Goal: Task Accomplishment & Management: Complete application form

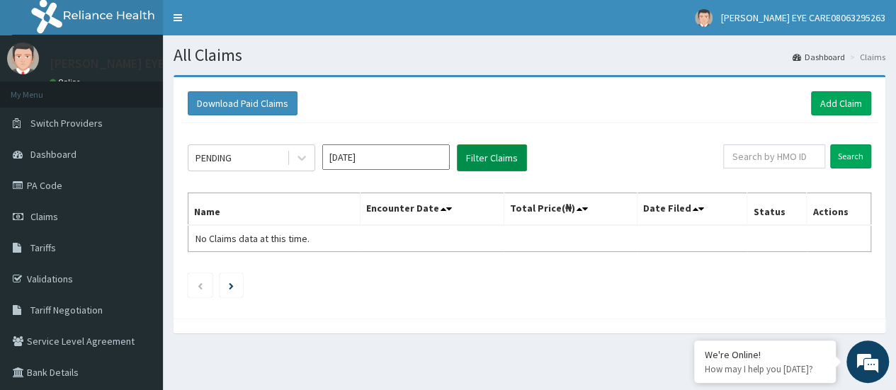
click at [495, 150] on button "Filter Claims" at bounding box center [492, 157] width 70 height 27
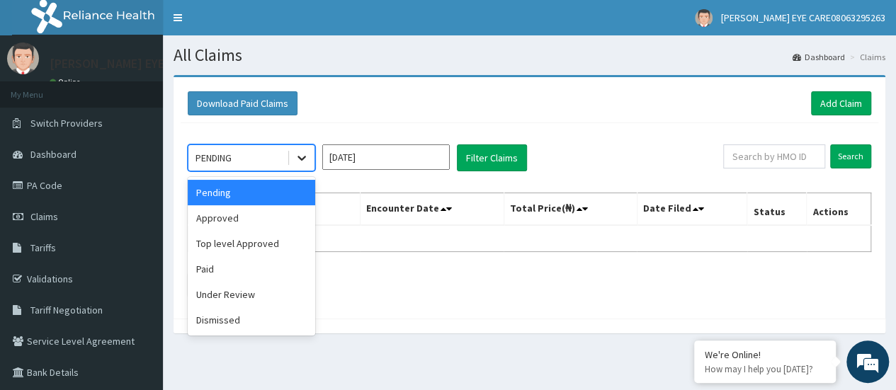
click at [300, 159] on icon at bounding box center [301, 158] width 8 height 5
click at [231, 219] on div "Approved" at bounding box center [251, 217] width 127 height 25
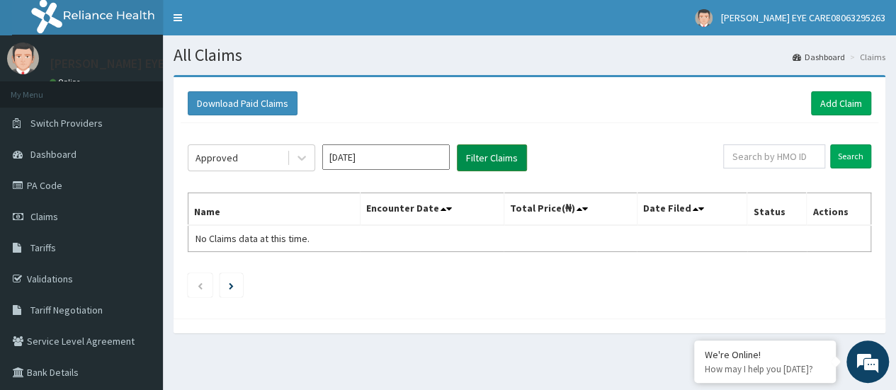
click at [487, 151] on button "Filter Claims" at bounding box center [492, 157] width 70 height 27
click at [295, 155] on icon at bounding box center [302, 158] width 14 height 14
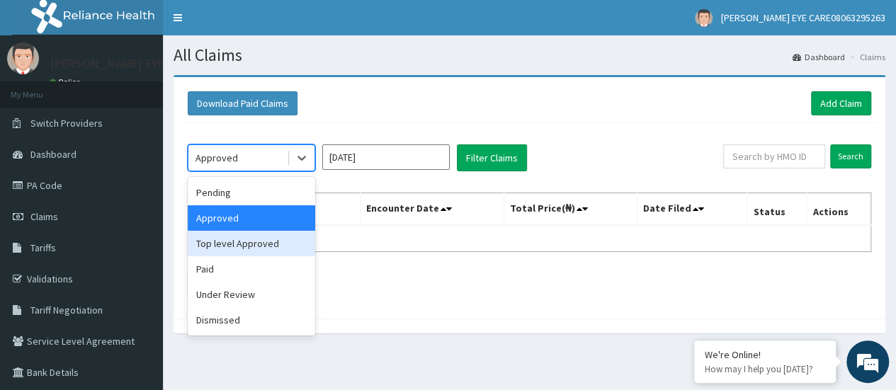
click at [256, 244] on div "Top level Approved" at bounding box center [251, 243] width 127 height 25
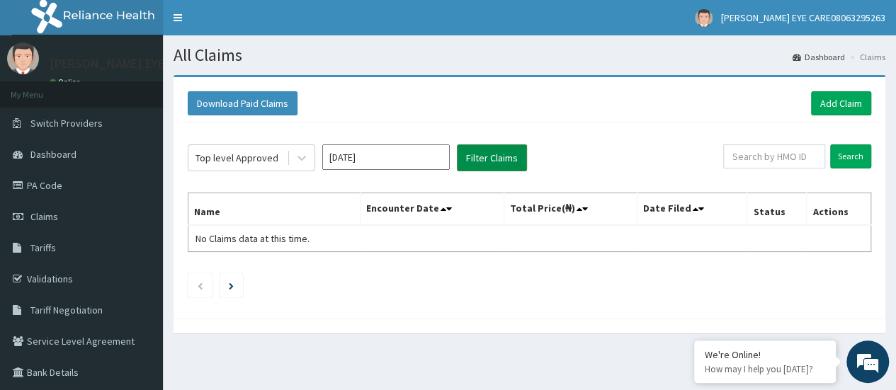
click at [469, 158] on button "Filter Claims" at bounding box center [492, 157] width 70 height 27
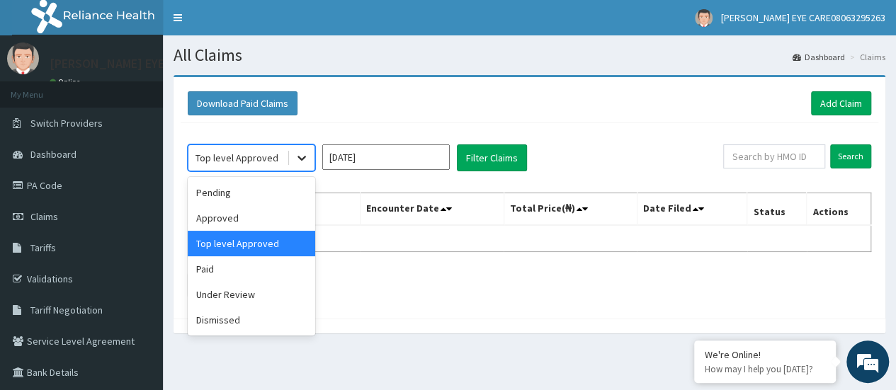
click at [292, 156] on div at bounding box center [301, 157] width 25 height 25
click at [251, 265] on div "Paid" at bounding box center [251, 268] width 127 height 25
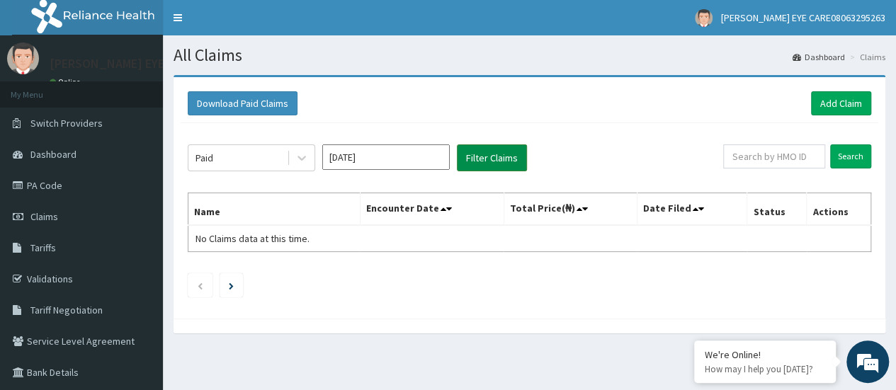
click at [497, 160] on button "Filter Claims" at bounding box center [492, 157] width 70 height 27
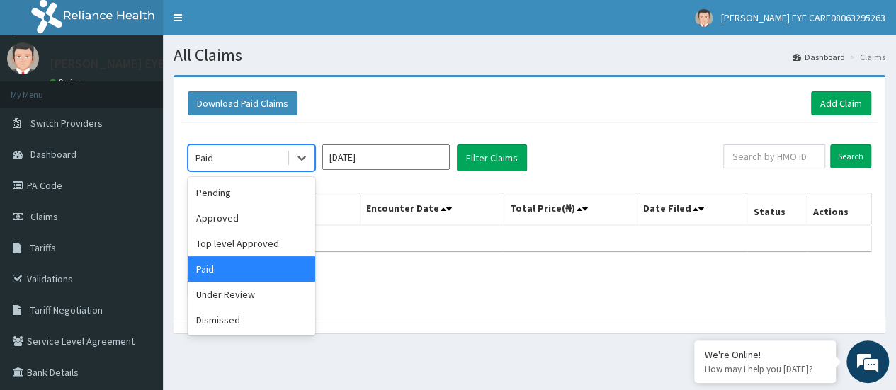
click at [261, 156] on div "Paid" at bounding box center [237, 158] width 98 height 23
click at [255, 295] on div "Under Review" at bounding box center [251, 294] width 127 height 25
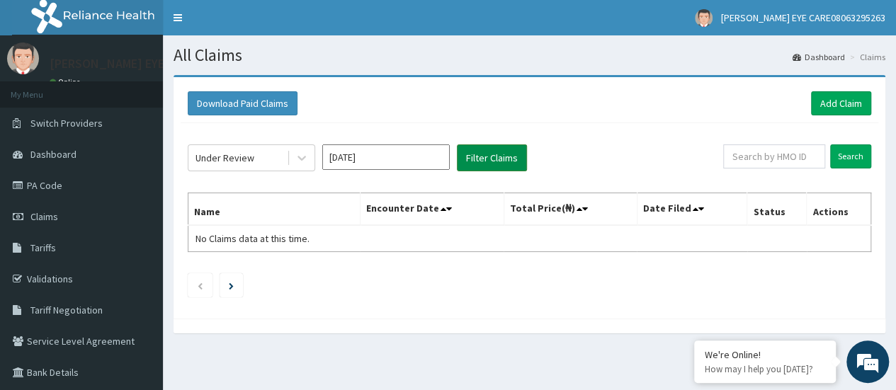
click at [498, 159] on button "Filter Claims" at bounding box center [492, 157] width 70 height 27
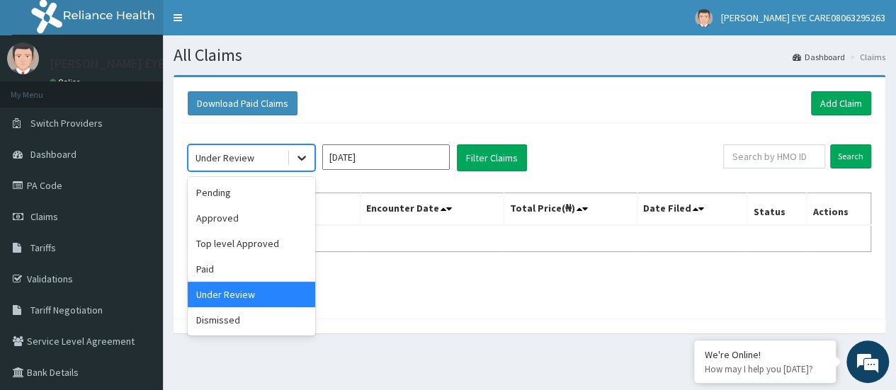
click at [306, 161] on icon at bounding box center [302, 158] width 14 height 14
click at [245, 319] on div "Dismissed" at bounding box center [251, 319] width 127 height 25
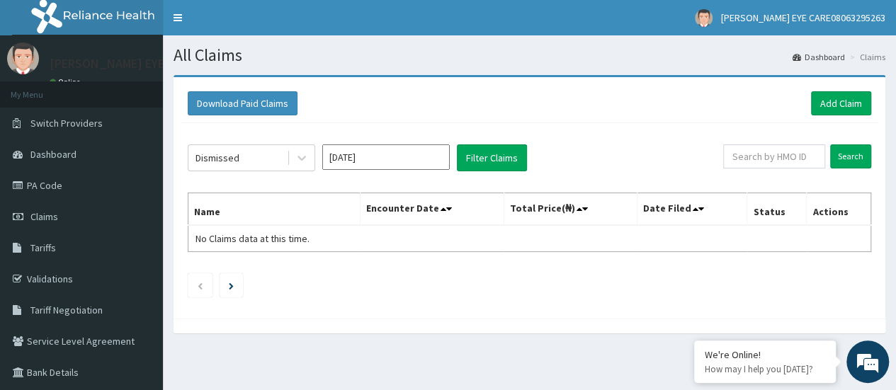
click at [245, 319] on div at bounding box center [529, 326] width 712 height 15
click at [505, 162] on button "Filter Claims" at bounding box center [492, 157] width 70 height 27
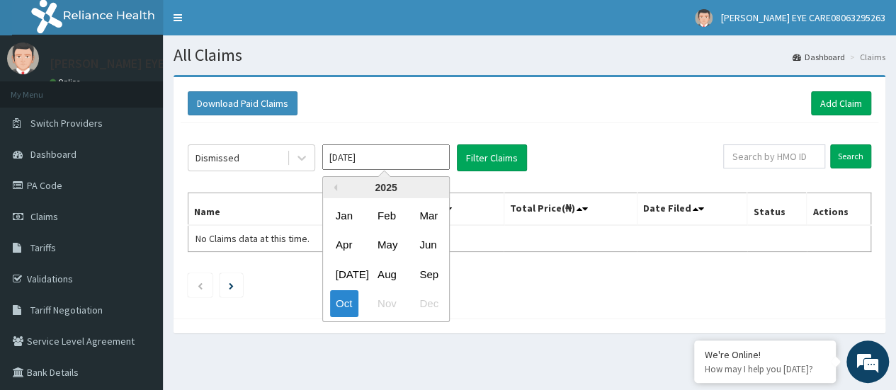
click at [414, 167] on input "Oct 2025" at bounding box center [385, 156] width 127 height 25
click at [388, 270] on div "Aug" at bounding box center [386, 274] width 28 height 26
type input "Aug 2025"
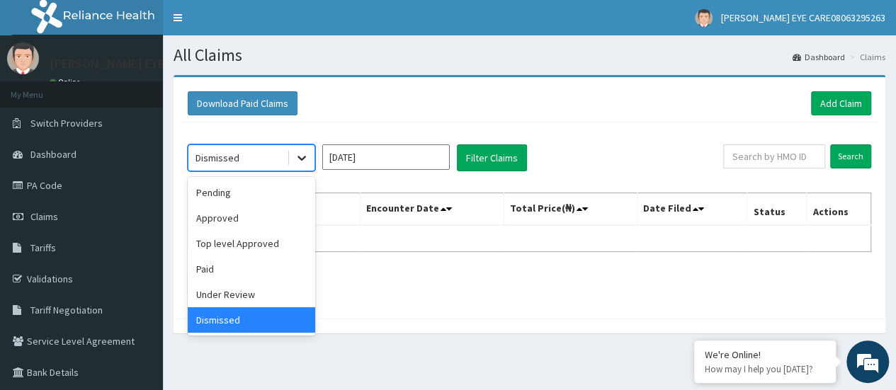
click at [302, 155] on icon at bounding box center [302, 158] width 14 height 14
drag, startPoint x: 212, startPoint y: 271, endPoint x: 253, endPoint y: 268, distance: 41.9
click at [253, 268] on div "Paid" at bounding box center [251, 268] width 127 height 25
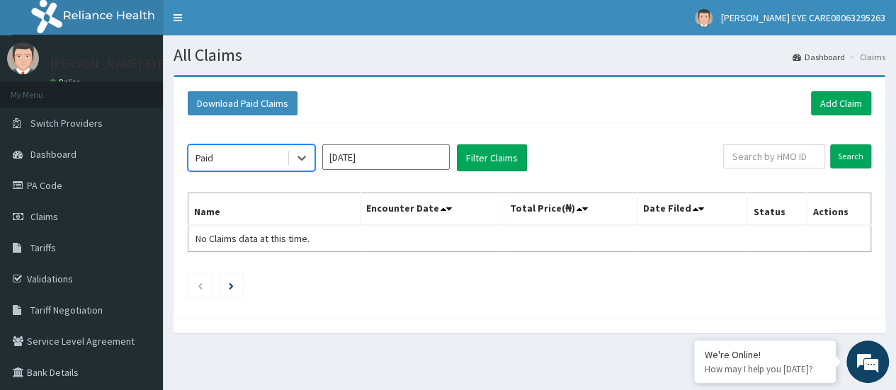
click at [253, 268] on div "option Paid, selected. Select is focused ,type to refine list, press Down to op…" at bounding box center [529, 217] width 697 height 188
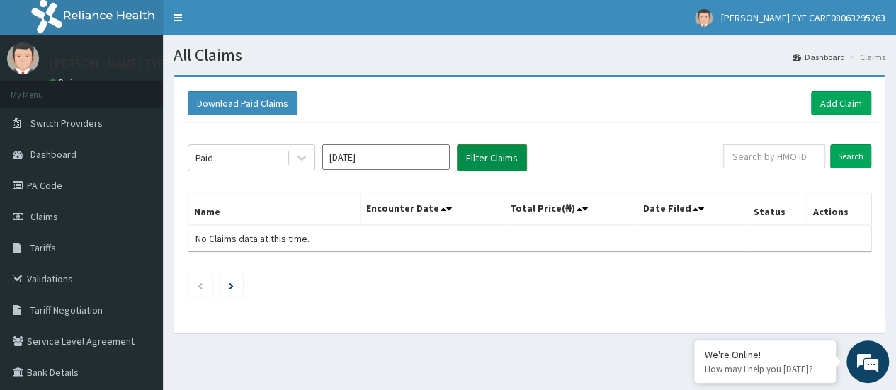
click at [502, 156] on button "Filter Claims" at bounding box center [492, 157] width 70 height 27
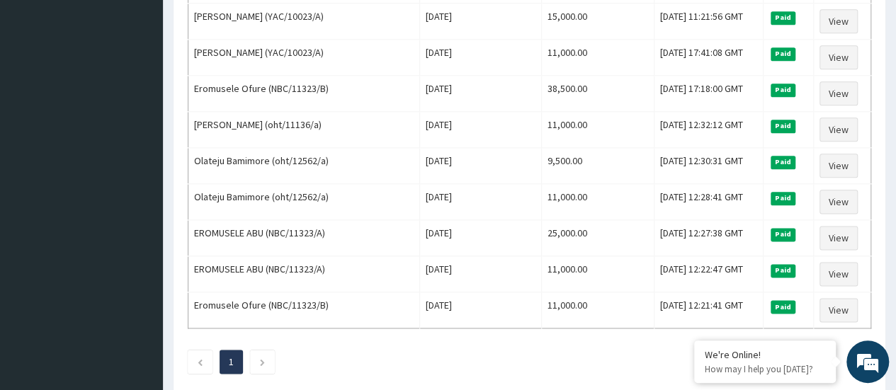
scroll to position [862, 0]
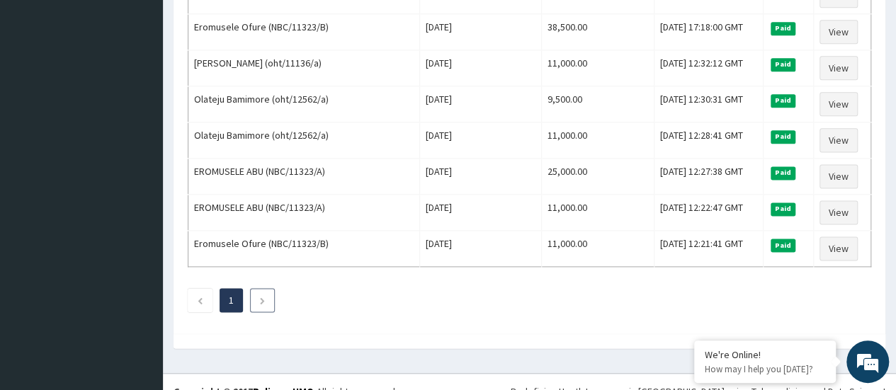
click at [264, 297] on icon "Next page" at bounding box center [262, 301] width 6 height 8
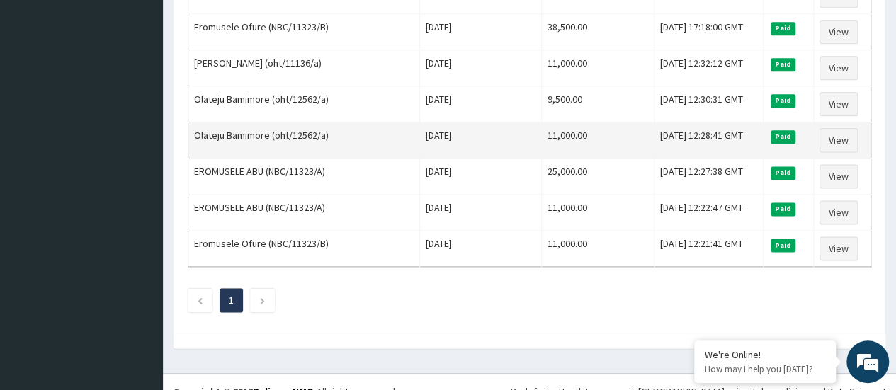
click at [200, 122] on td "Olateju Bamimore (oht/12562/a)" at bounding box center [304, 140] width 232 height 36
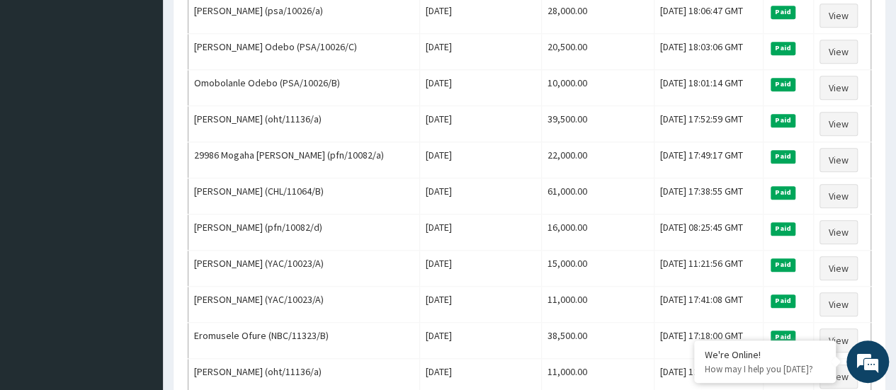
scroll to position [552, 0]
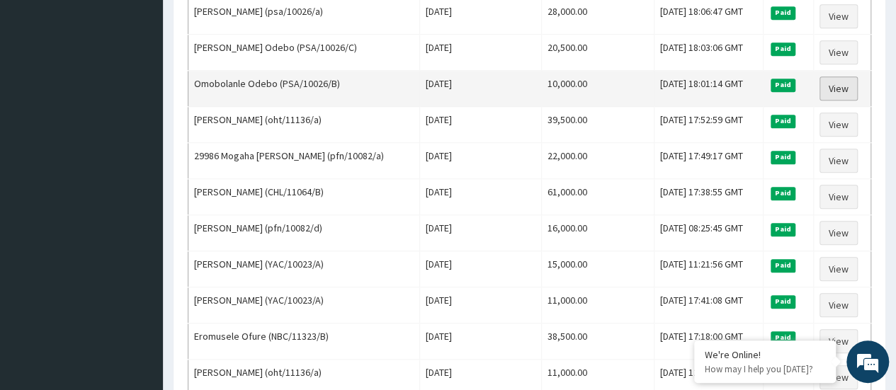
click at [847, 86] on link "View" at bounding box center [838, 88] width 38 height 24
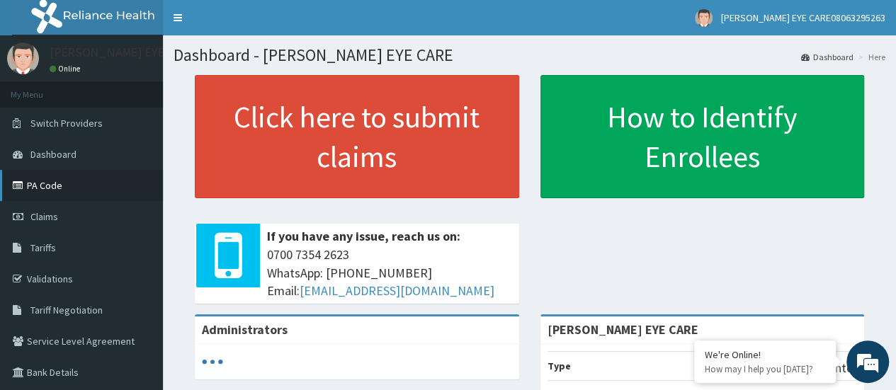
click at [36, 178] on link "PA Code" at bounding box center [81, 185] width 163 height 31
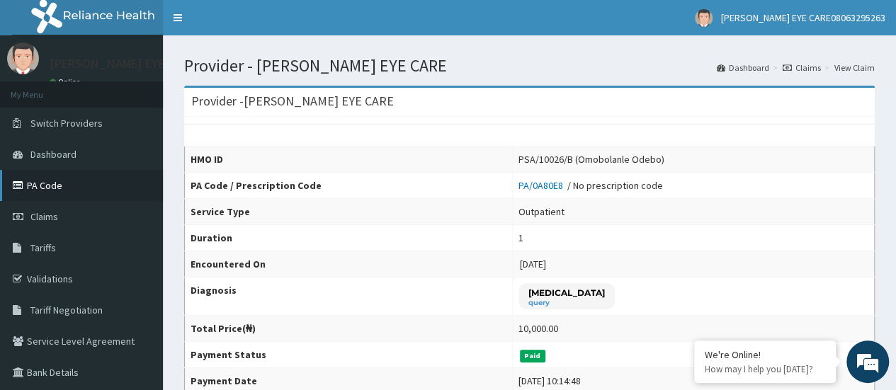
click at [65, 186] on link "PA Code" at bounding box center [81, 185] width 163 height 31
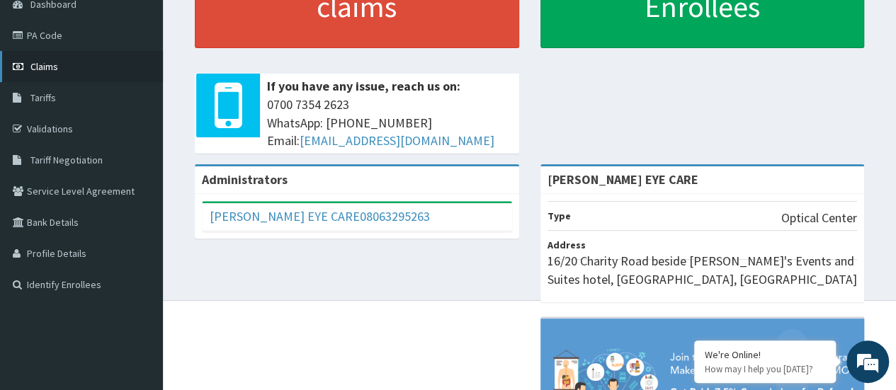
click at [38, 72] on span "Claims" at bounding box center [44, 66] width 28 height 13
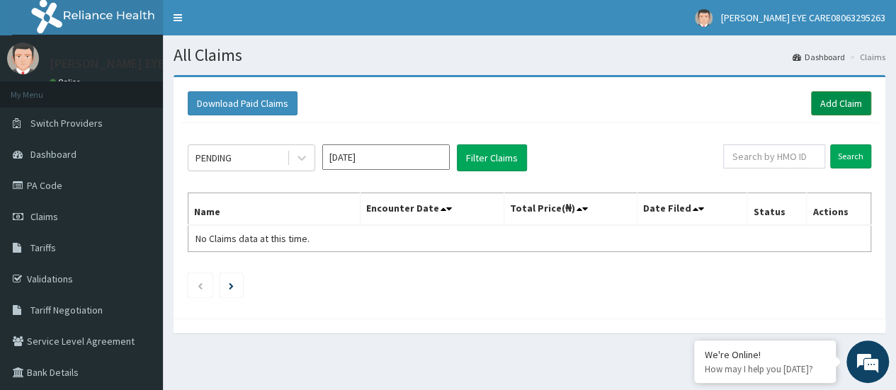
click at [840, 103] on link "Add Claim" at bounding box center [841, 103] width 60 height 24
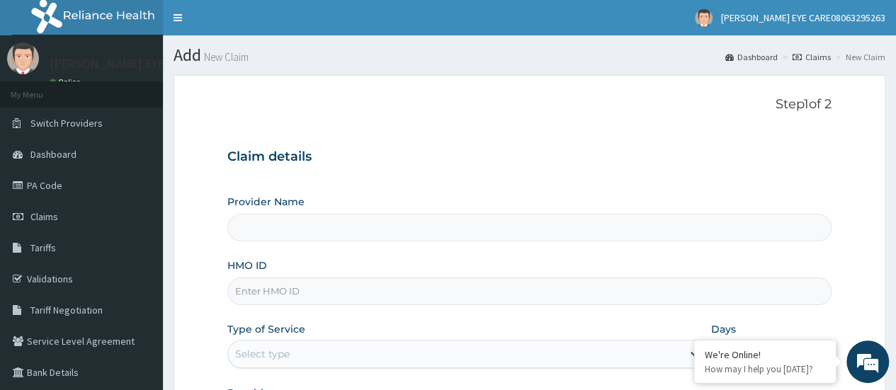
type input "DEAN EYE CARE"
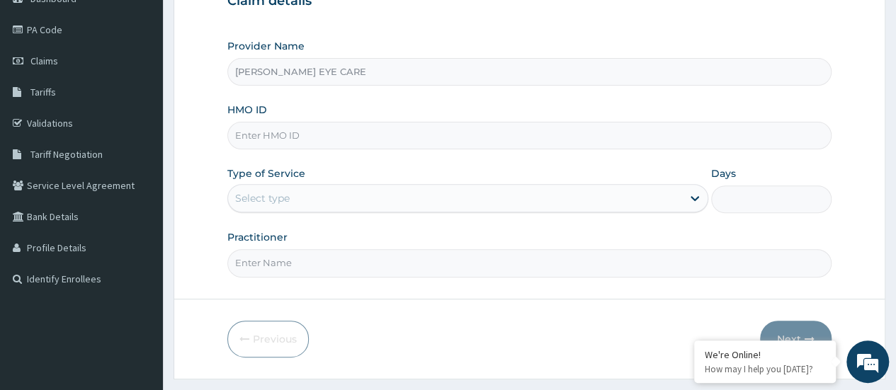
scroll to position [156, 0]
click at [337, 125] on input "HMO ID" at bounding box center [529, 136] width 604 height 28
paste input "psa/10026/b"
type input "psa/10026/b"
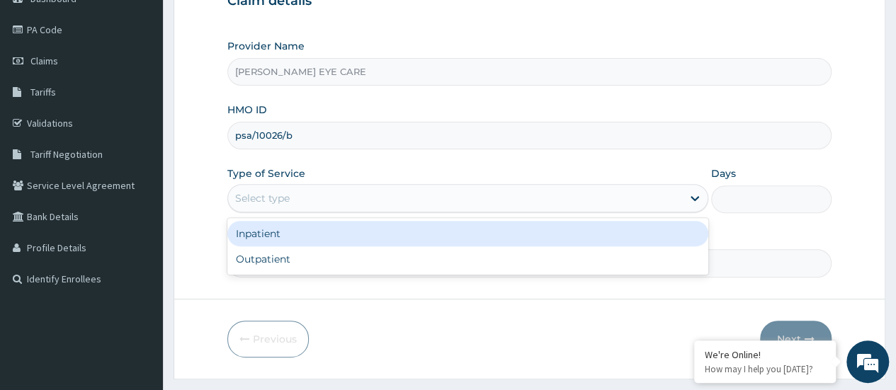
click at [341, 188] on div "Select type" at bounding box center [455, 198] width 454 height 23
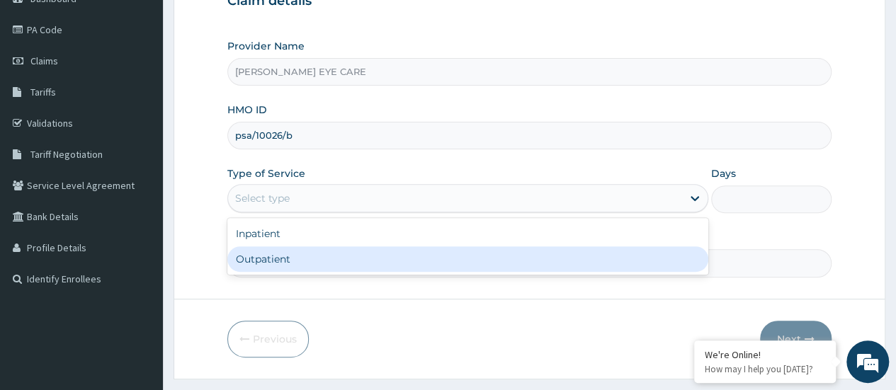
click at [267, 258] on div "Outpatient" at bounding box center [467, 258] width 481 height 25
type input "1"
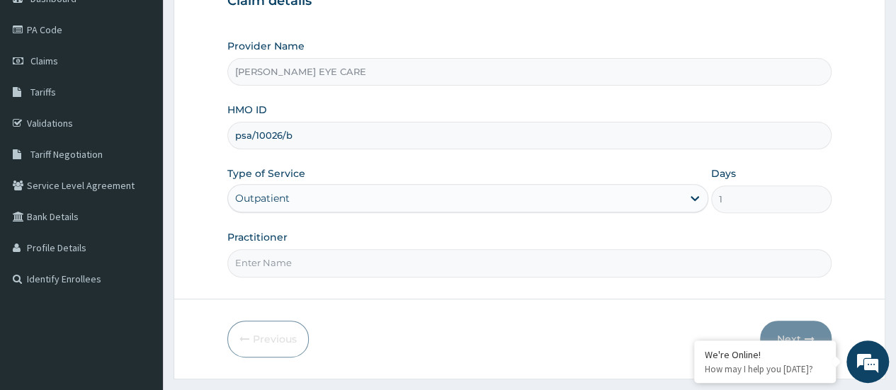
click at [309, 267] on input "Practitioner" at bounding box center [529, 263] width 604 height 28
type input "DR. Ruth"
click at [798, 331] on button "Next" at bounding box center [796, 339] width 72 height 37
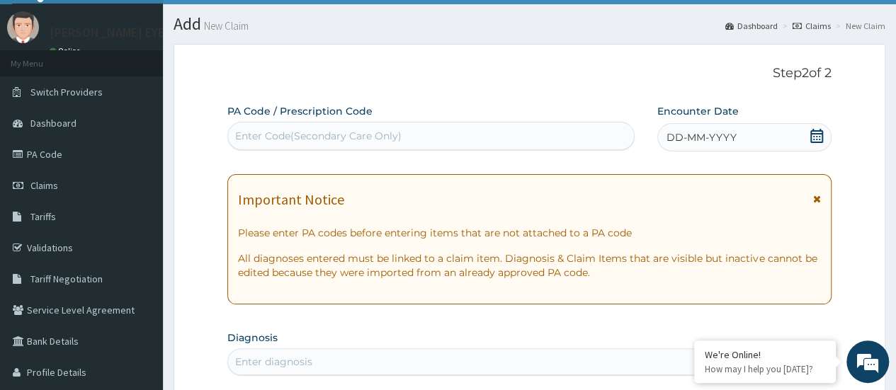
scroll to position [28, 0]
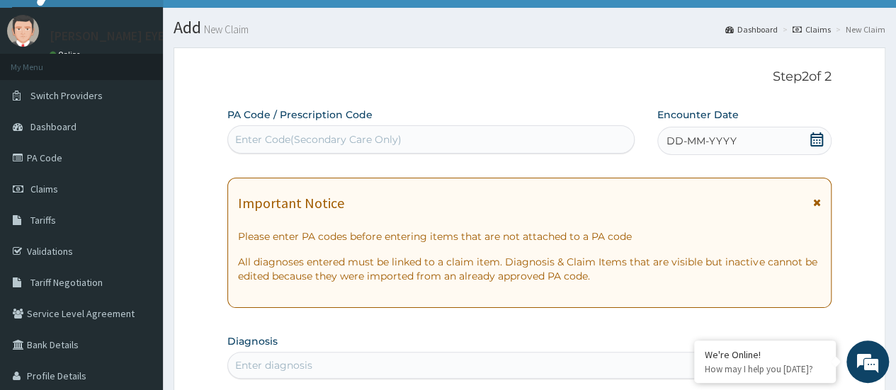
click at [321, 137] on div "Enter Code(Secondary Care Only)" at bounding box center [318, 139] width 166 height 14
click at [321, 128] on div "Enter Code(Secondary Care Only)" at bounding box center [430, 139] width 405 height 23
click at [307, 133] on div "Enter Code(Secondary Care Only)" at bounding box center [318, 139] width 166 height 14
paste input "PA/553500"
type input "PA/553500"
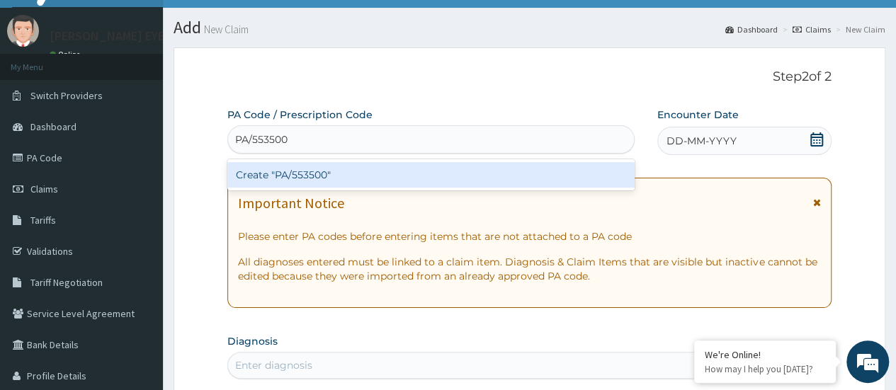
click at [314, 165] on div "Create "PA/553500"" at bounding box center [430, 174] width 406 height 25
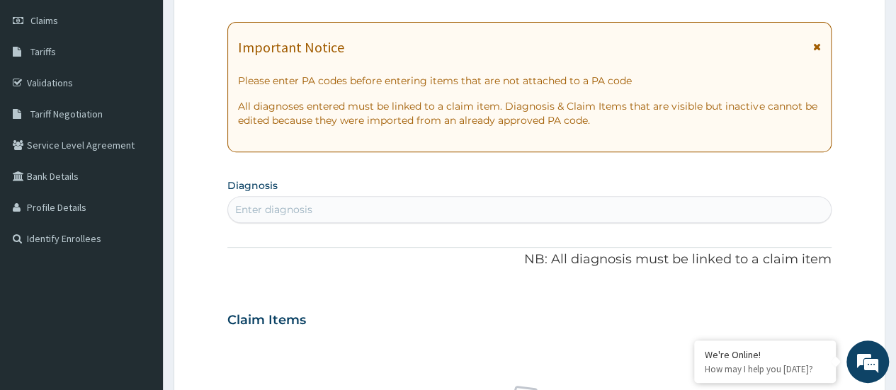
scroll to position [0, 0]
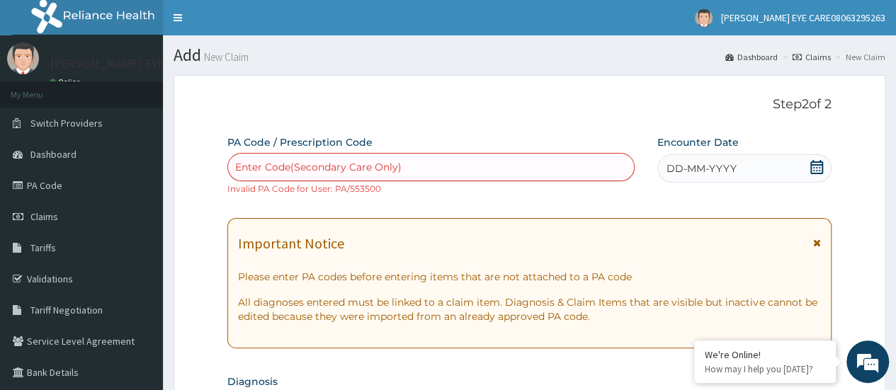
click at [403, 160] on div "Enter Code(Secondary Care Only)" at bounding box center [430, 167] width 405 height 23
click at [817, 168] on icon at bounding box center [816, 167] width 14 height 14
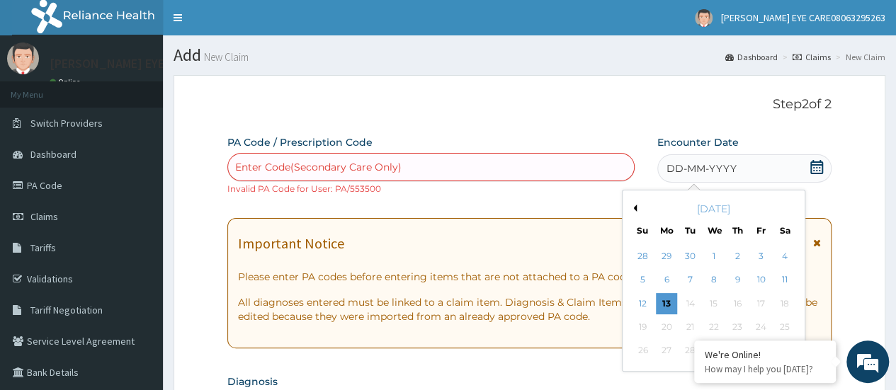
click at [634, 211] on button "Previous Month" at bounding box center [632, 208] width 7 height 7
click at [783, 308] on div "16" at bounding box center [783, 303] width 21 height 21
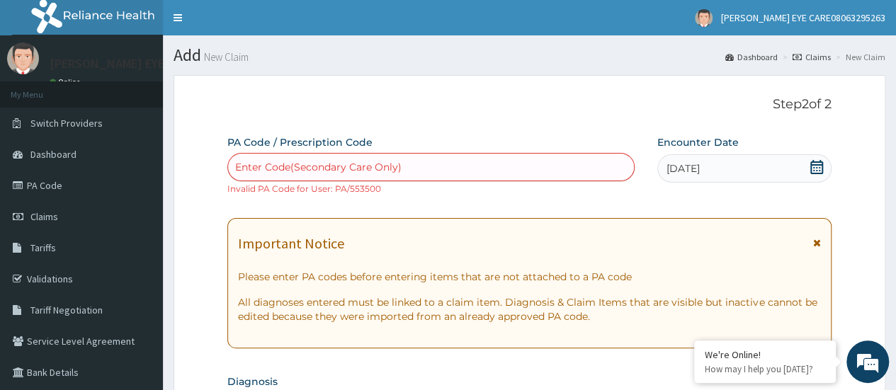
click at [370, 156] on div "Enter Code(Secondary Care Only)" at bounding box center [430, 167] width 405 height 23
paste input "PA/553500"
type input "PA/553500"
click at [360, 166] on div "Enter Code(Secondary Care Only)" at bounding box center [318, 167] width 166 height 14
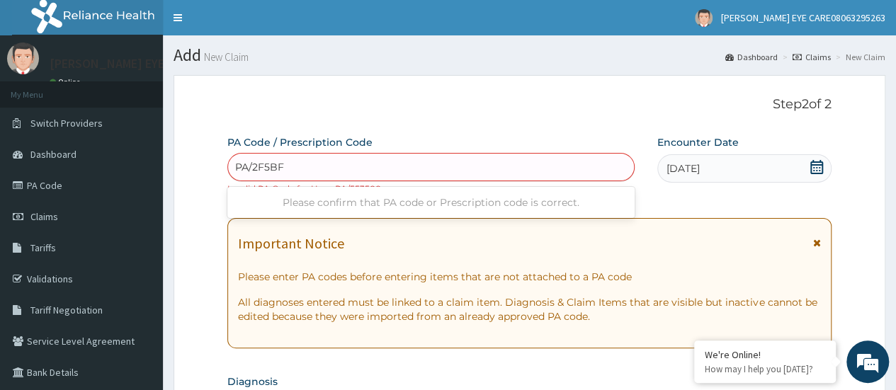
type input "PA/2F5BF2"
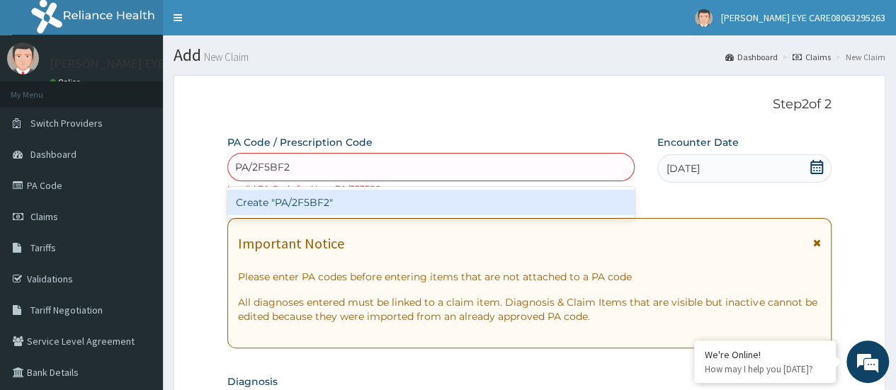
click at [537, 197] on div "Create "PA/2F5BF2"" at bounding box center [430, 202] width 406 height 25
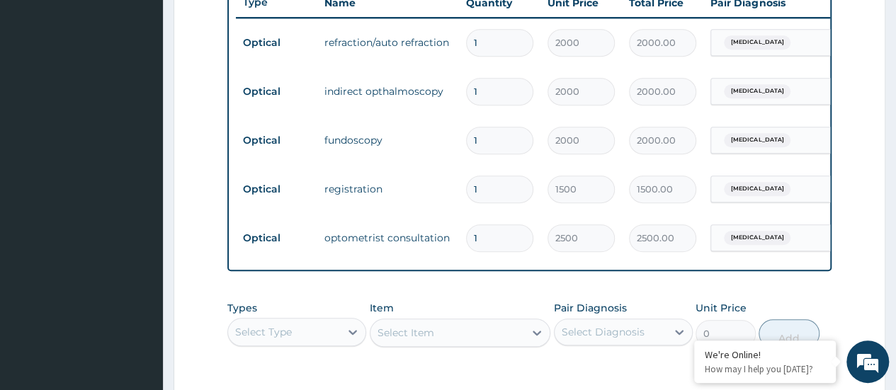
scroll to position [547, 0]
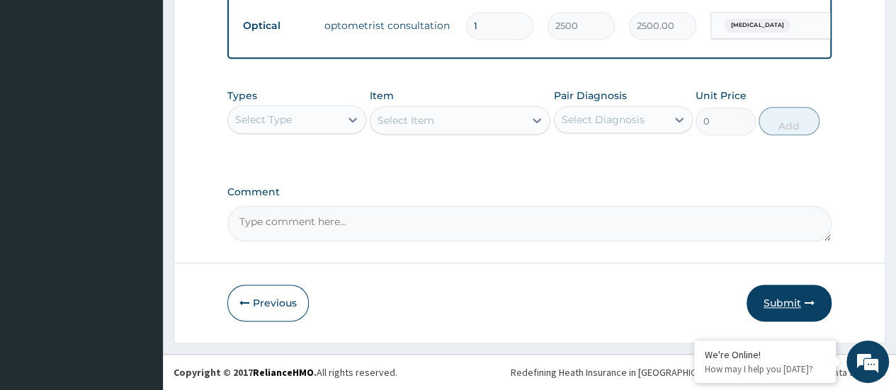
click at [789, 306] on button "Submit" at bounding box center [788, 303] width 85 height 37
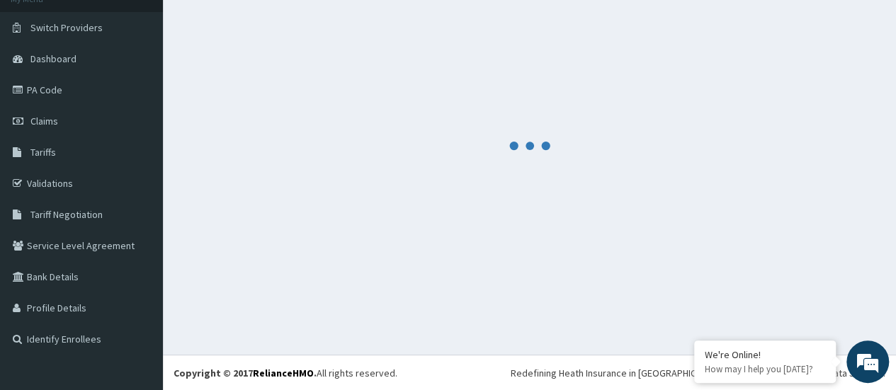
scroll to position [768, 0]
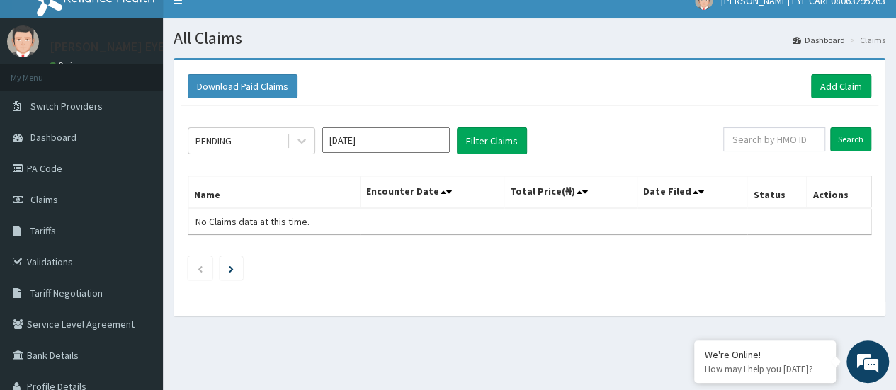
scroll to position [23, 0]
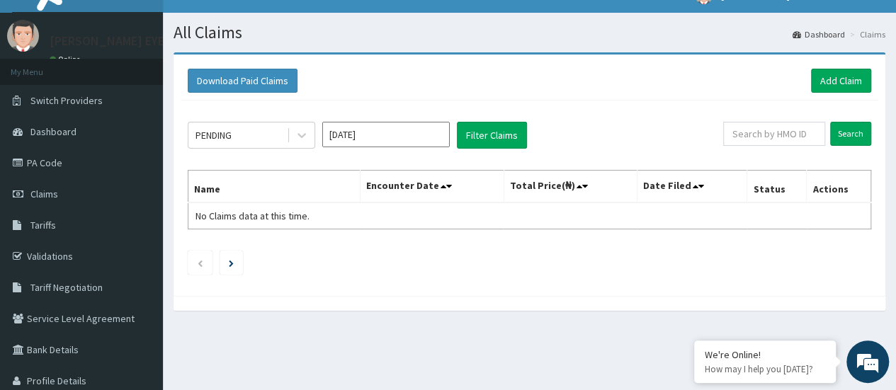
click at [393, 135] on input "[DATE]" at bounding box center [385, 134] width 127 height 25
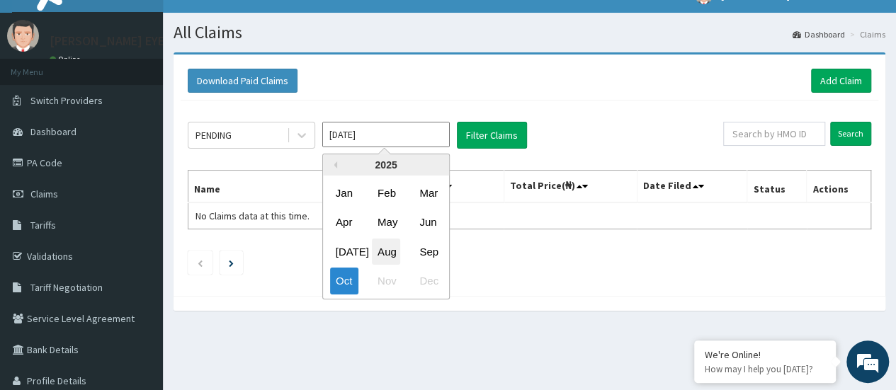
click at [392, 253] on div "Aug" at bounding box center [386, 252] width 28 height 26
type input "[DATE]"
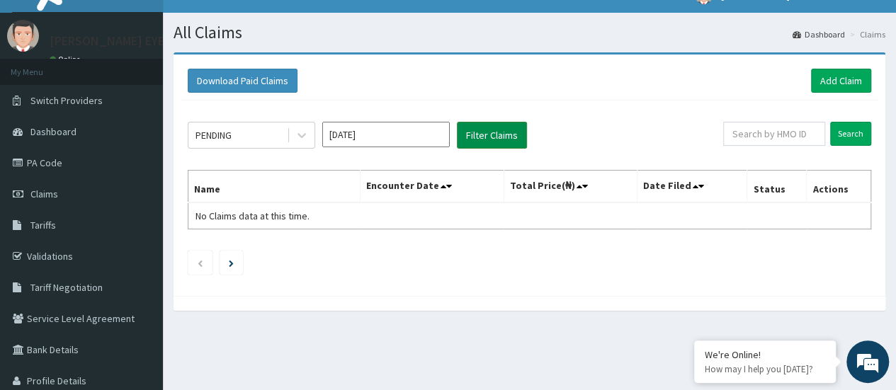
click at [500, 142] on button "Filter Claims" at bounding box center [492, 135] width 70 height 27
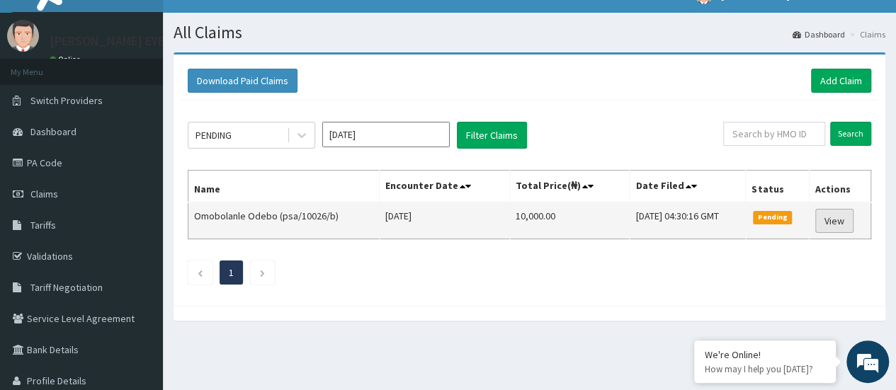
click at [842, 224] on link "View" at bounding box center [834, 221] width 38 height 24
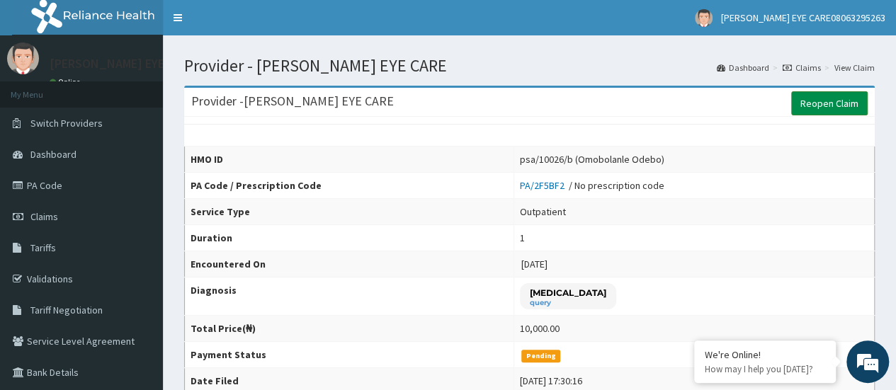
click at [848, 102] on link "Reopen Claim" at bounding box center [829, 103] width 76 height 24
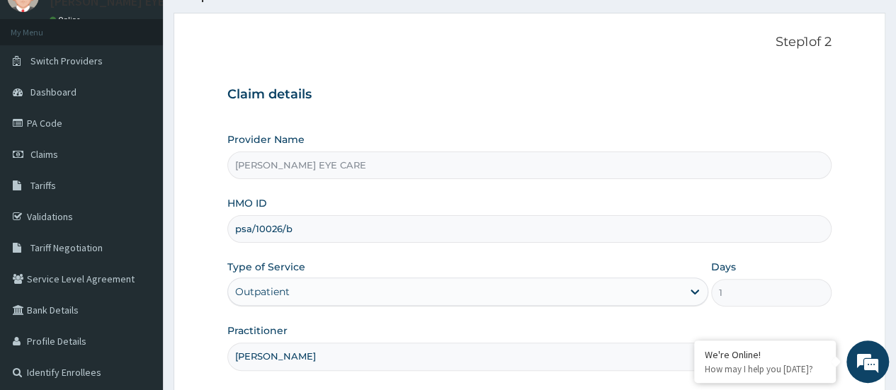
scroll to position [69, 0]
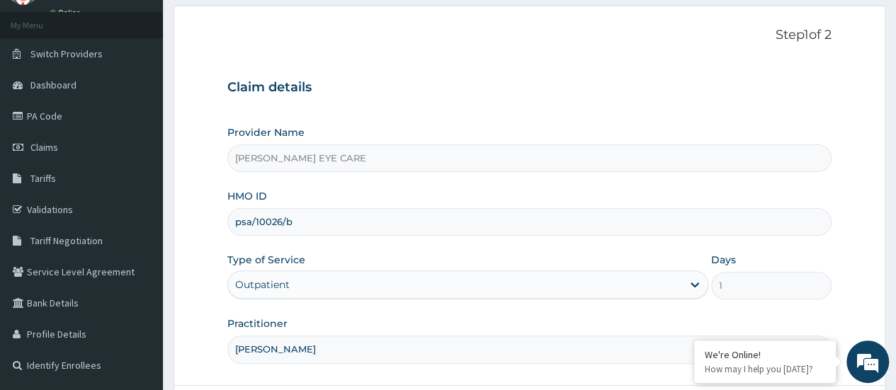
drag, startPoint x: 316, startPoint y: 223, endPoint x: 236, endPoint y: 222, distance: 80.0
click at [236, 222] on input "psa/10026/b" at bounding box center [529, 222] width 604 height 28
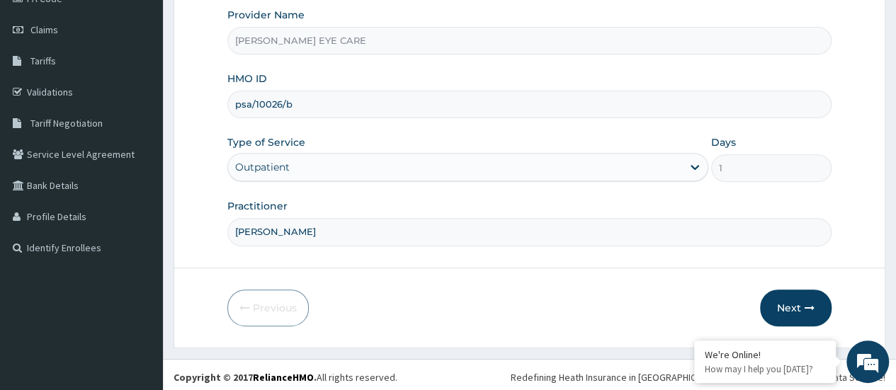
scroll to position [188, 0]
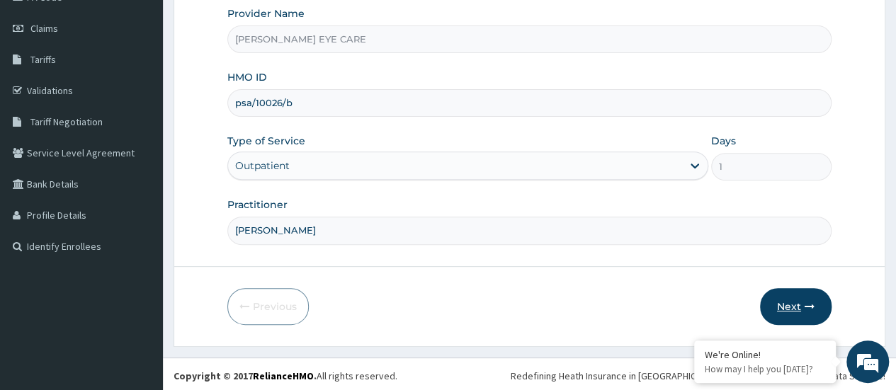
click at [813, 302] on icon "button" at bounding box center [809, 307] width 10 height 10
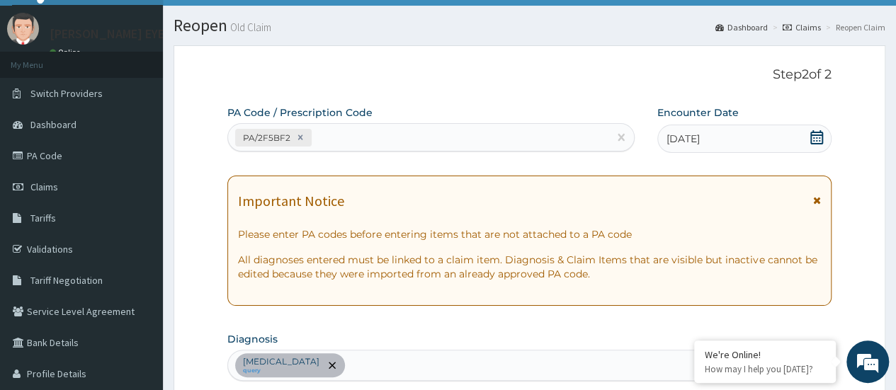
scroll to position [0, 0]
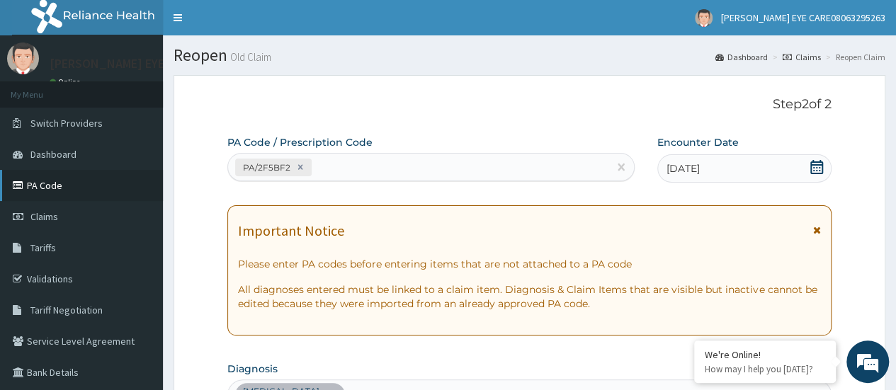
click at [52, 186] on link "PA Code" at bounding box center [81, 185] width 163 height 31
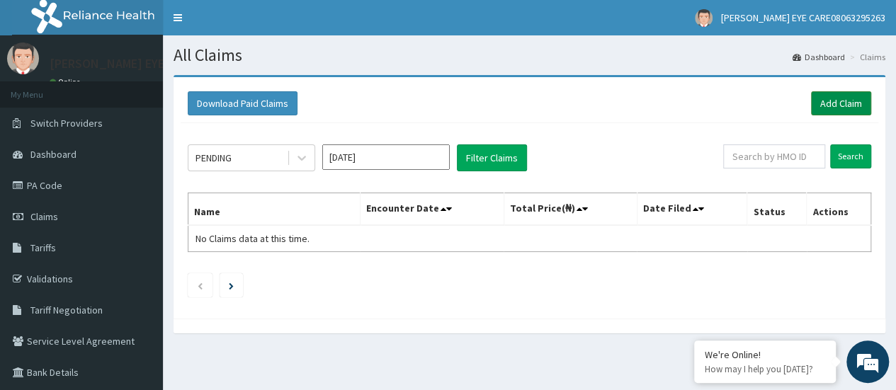
click at [848, 110] on link "Add Claim" at bounding box center [841, 103] width 60 height 24
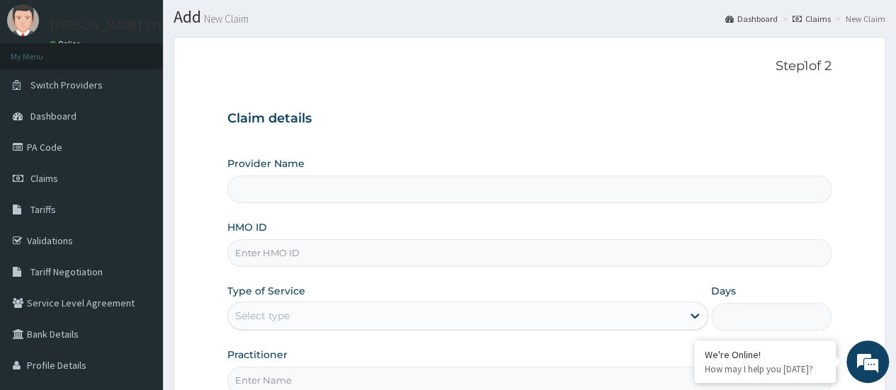
scroll to position [45, 0]
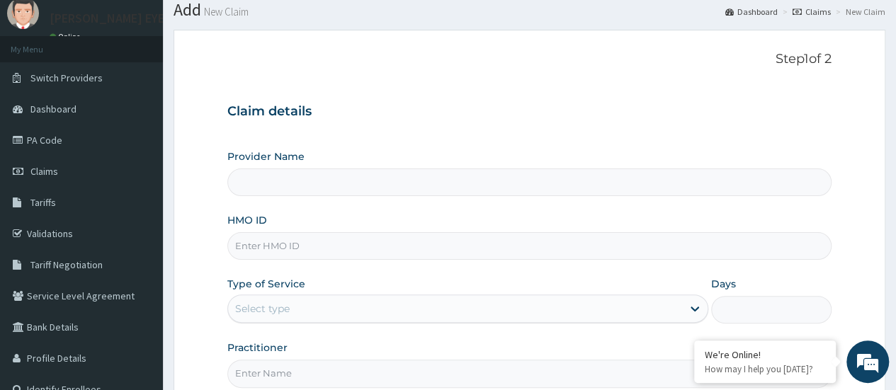
type input "[PERSON_NAME] EYE CARE"
click at [711, 183] on input "[PERSON_NAME] EYE CARE" at bounding box center [529, 182] width 604 height 28
click at [552, 249] on input "HMO ID" at bounding box center [529, 246] width 604 height 28
paste input "psa/10026/b"
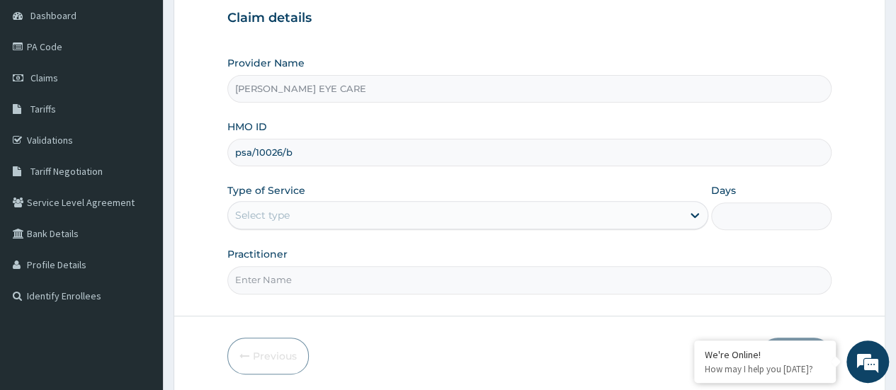
scroll to position [144, 0]
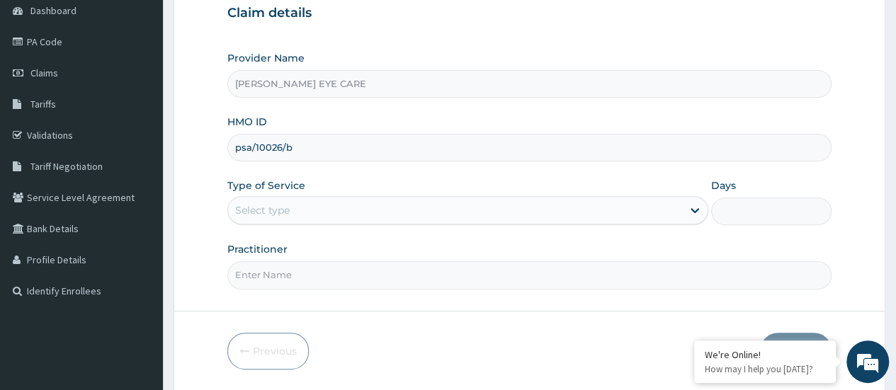
type input "psa/10026/b"
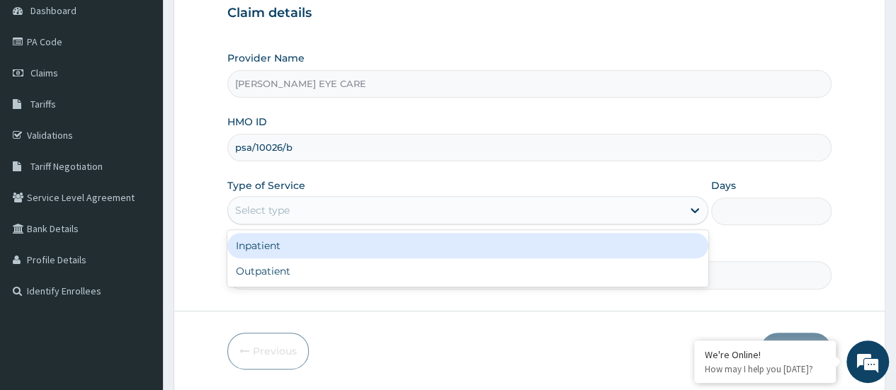
scroll to position [0, 0]
click at [493, 278] on div "Outpatient" at bounding box center [467, 270] width 481 height 25
type input "1"
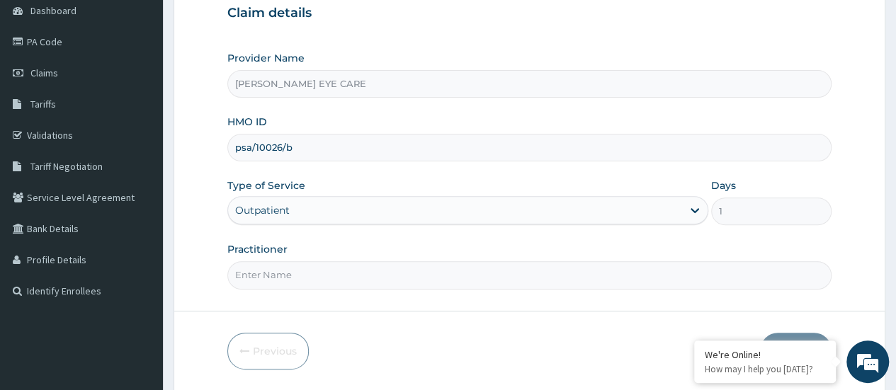
click at [546, 278] on input "Practitioner" at bounding box center [529, 275] width 604 height 28
type input "DR. Ruth"
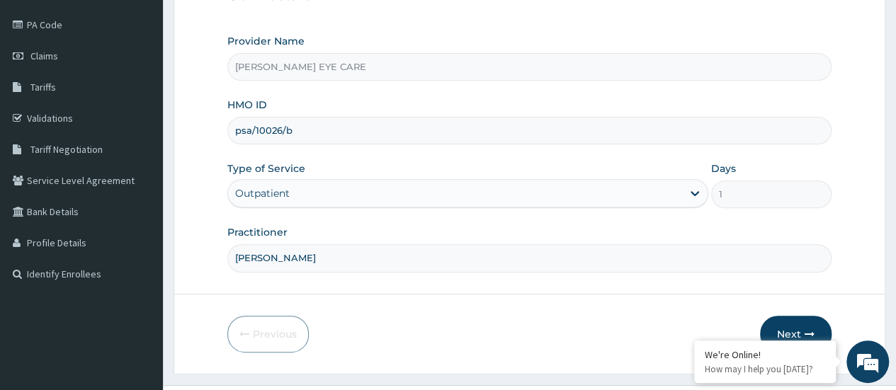
scroll to position [188, 0]
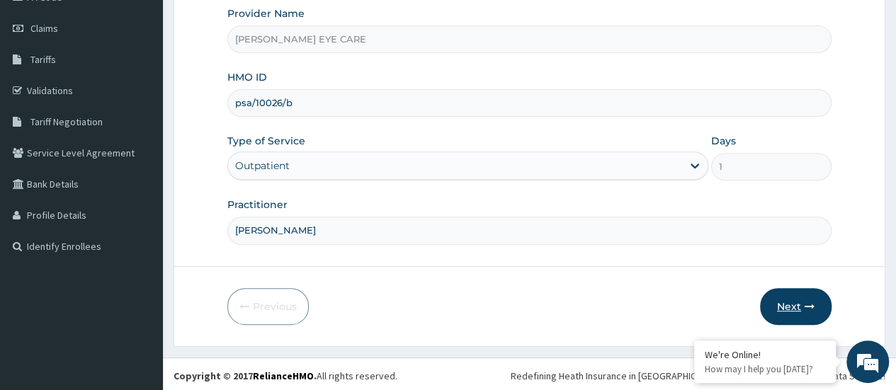
click at [811, 311] on button "Next" at bounding box center [796, 306] width 72 height 37
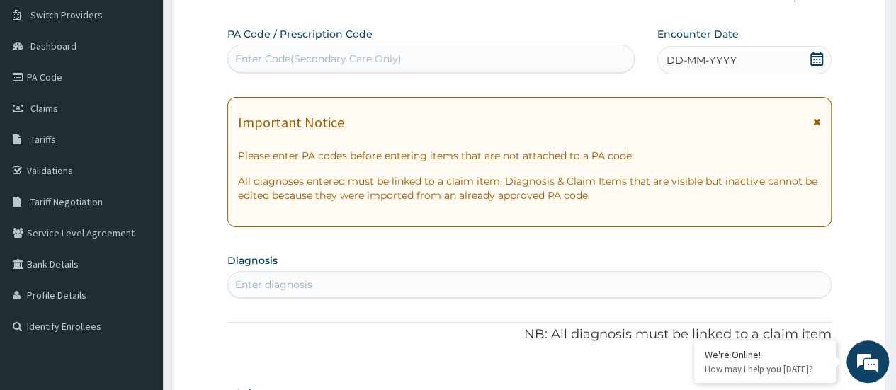
scroll to position [0, 0]
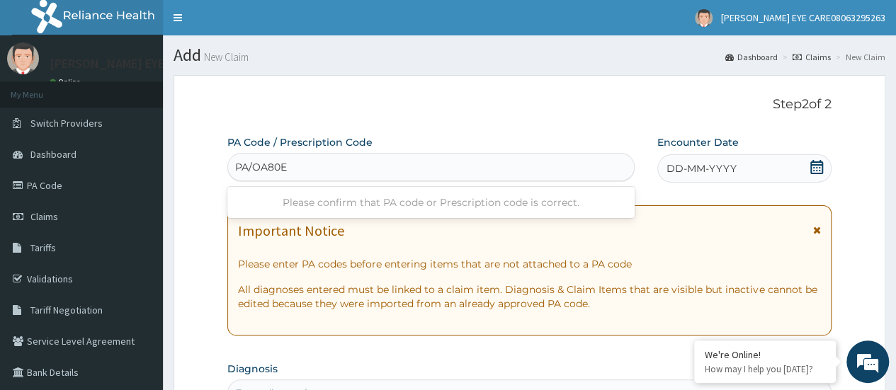
type input "PA/OA80E8"
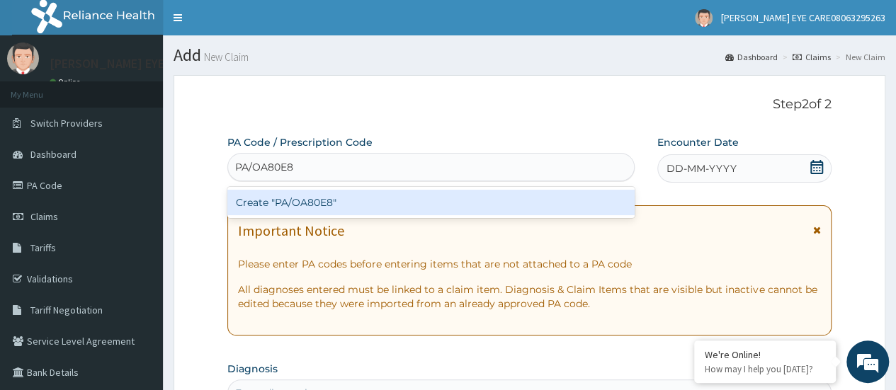
click at [500, 204] on div "Create "PA/OA80E8"" at bounding box center [430, 202] width 406 height 25
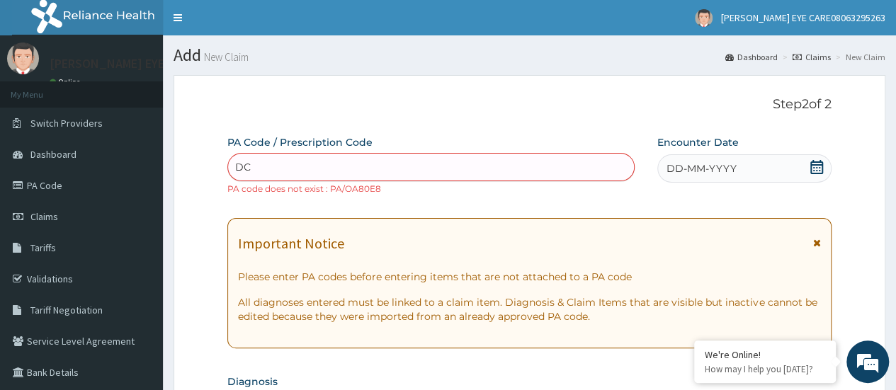
type input "D"
type input "PA/DC2A91"
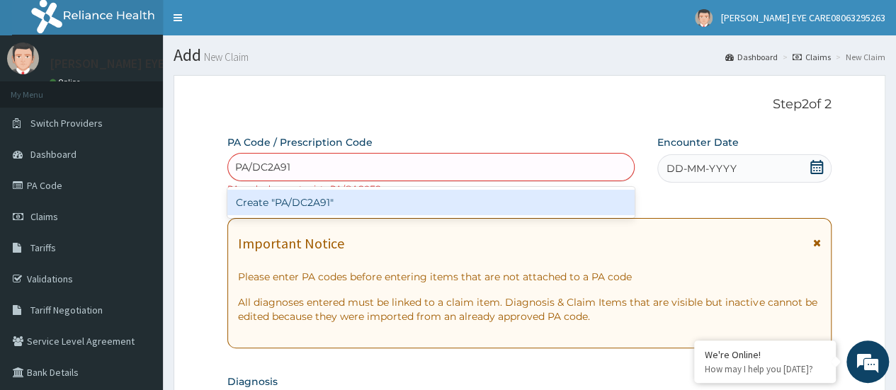
click at [435, 203] on div "Create "PA/DC2A91"" at bounding box center [430, 202] width 406 height 25
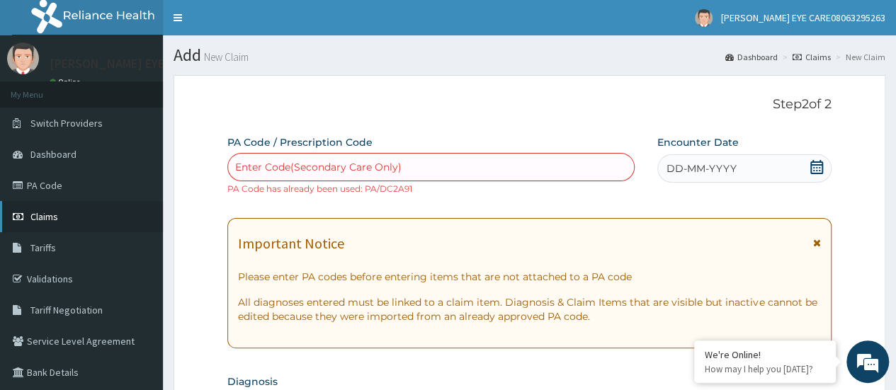
click at [54, 215] on span "Claims" at bounding box center [44, 216] width 28 height 13
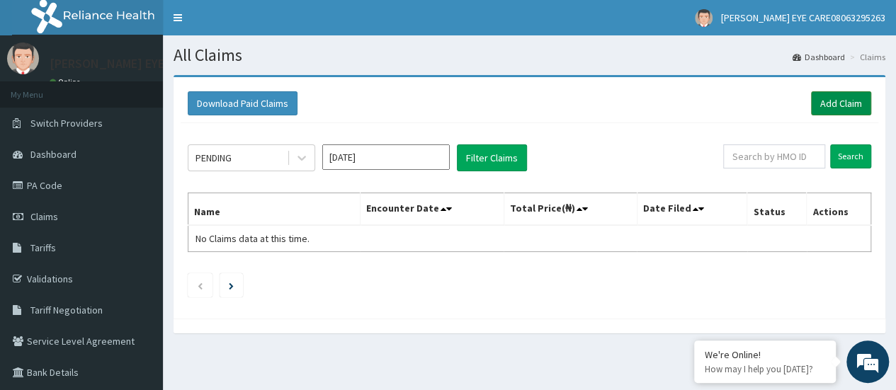
click at [840, 108] on link "Add Claim" at bounding box center [841, 103] width 60 height 24
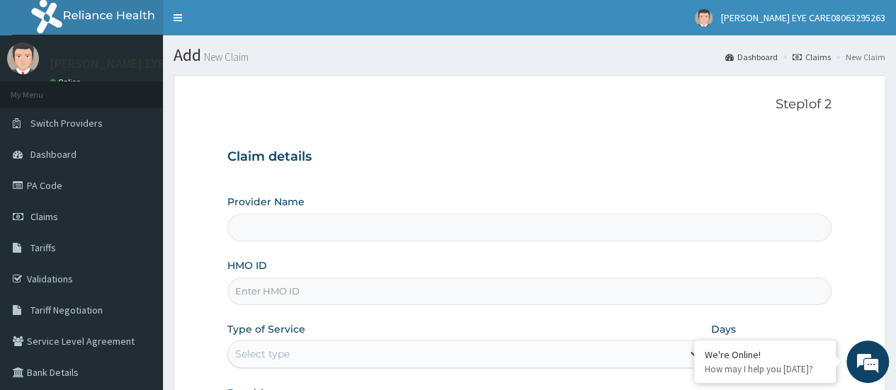
click at [296, 292] on input "HMO ID" at bounding box center [529, 292] width 604 height 28
type input "DEAN EYE CARE"
click at [228, 222] on input "[PERSON_NAME] EYE CARE" at bounding box center [529, 228] width 604 height 28
click at [321, 284] on input "HMO ID" at bounding box center [529, 292] width 604 height 28
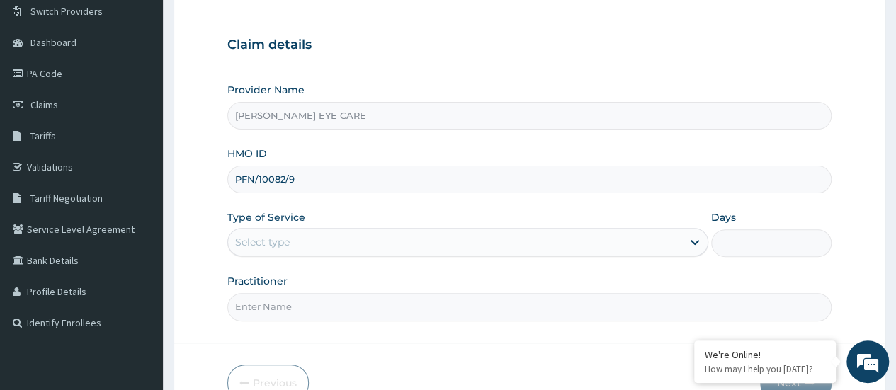
scroll to position [123, 0]
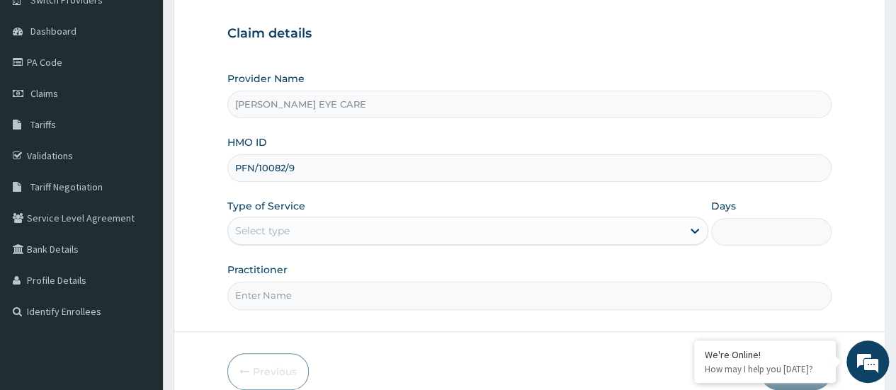
type input "PFN/10082/9"
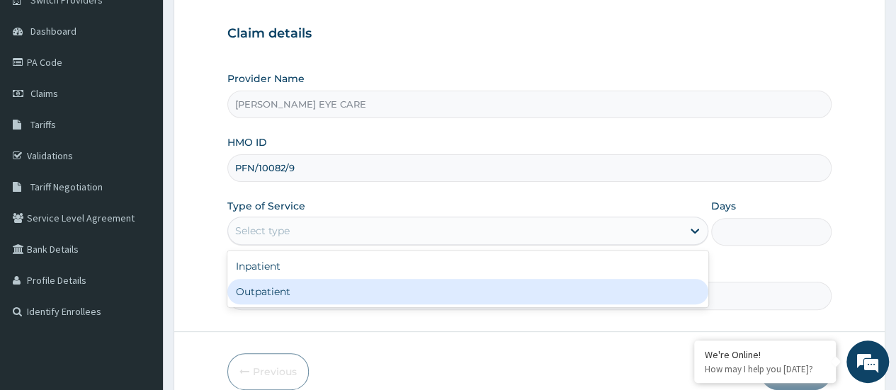
click at [324, 298] on div "Outpatient" at bounding box center [467, 291] width 481 height 25
type input "1"
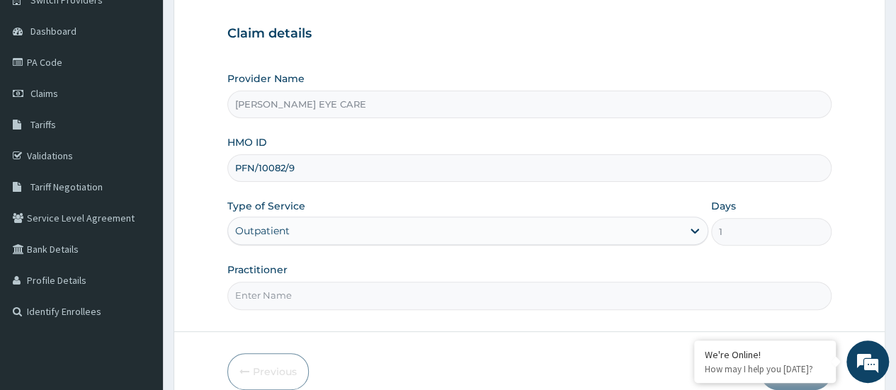
click at [271, 302] on input "Practitioner" at bounding box center [529, 296] width 604 height 28
type input "[PERSON_NAME]"
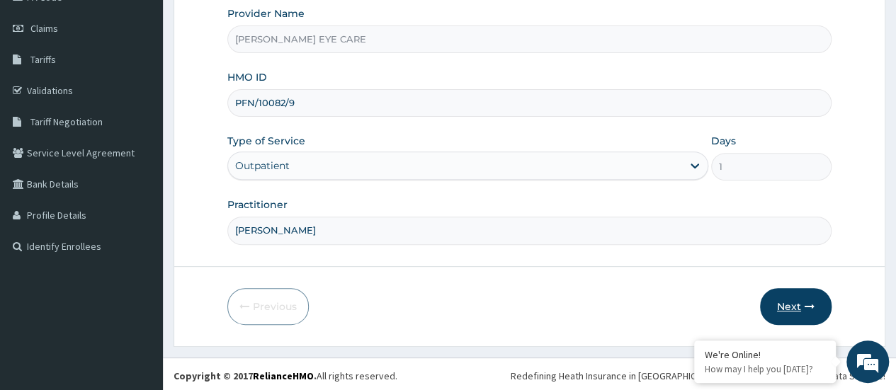
click at [807, 306] on icon "button" at bounding box center [809, 307] width 10 height 10
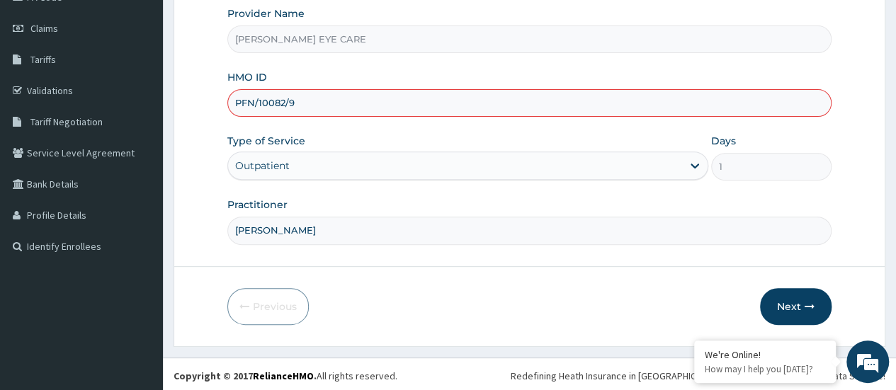
click at [324, 103] on input "PFN/10082/9" at bounding box center [529, 103] width 604 height 28
type input "PFN/10082/A"
click at [501, 292] on div "Previous Next" at bounding box center [529, 306] width 604 height 37
click at [811, 134] on div "Days 1" at bounding box center [771, 157] width 120 height 47
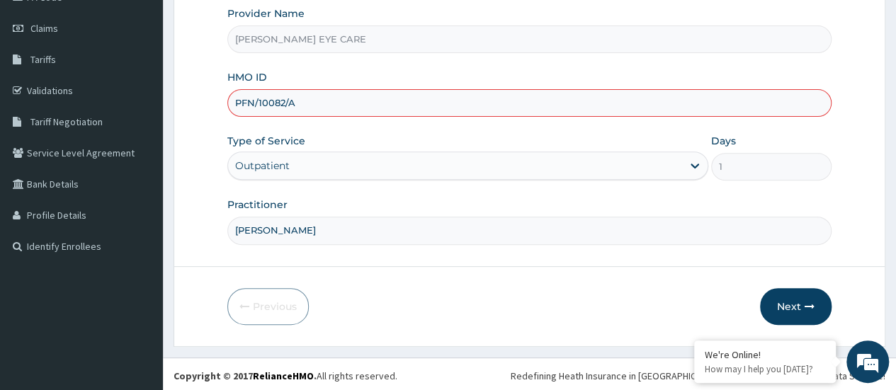
click at [568, 139] on div "Type of Service Outpatient" at bounding box center [467, 157] width 481 height 47
click at [796, 301] on button "Next" at bounding box center [796, 306] width 72 height 37
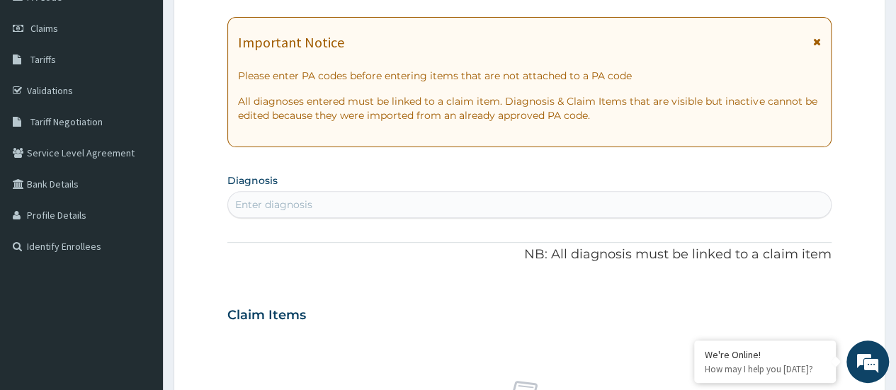
scroll to position [0, 0]
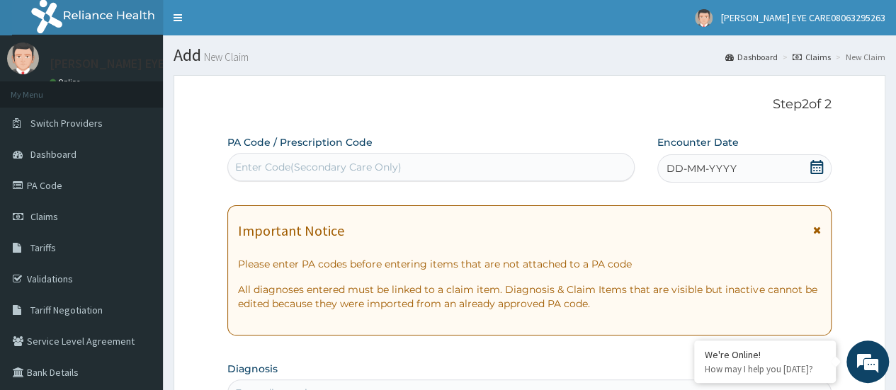
click at [375, 164] on div "Enter Code(Secondary Care Only)" at bounding box center [318, 167] width 166 height 14
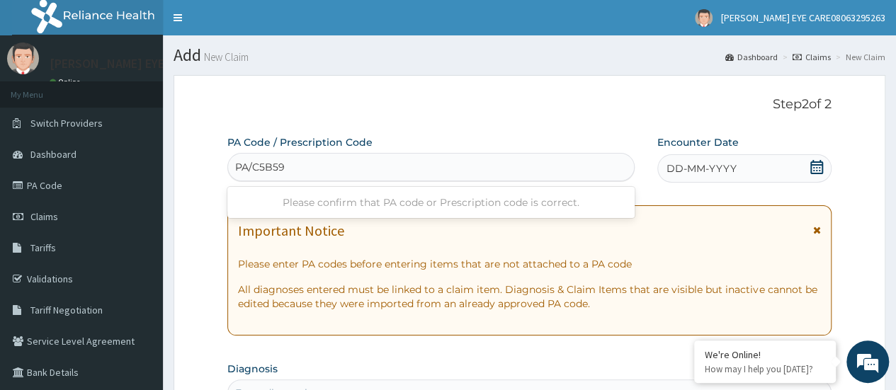
type input "PA/C5B596"
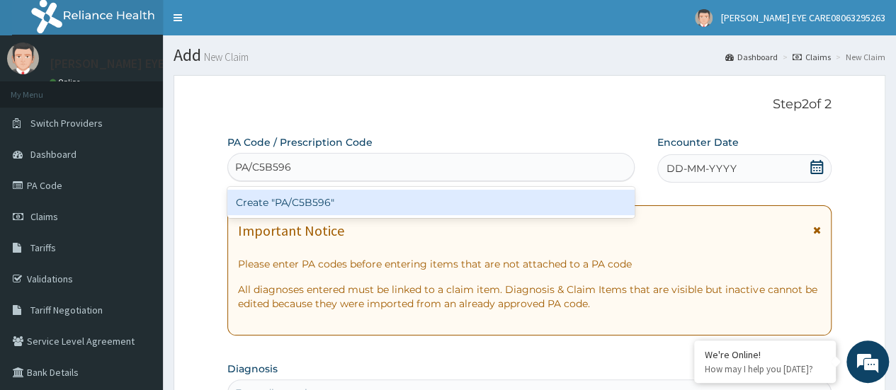
click at [394, 203] on div "Create "PA/C5B596"" at bounding box center [430, 202] width 406 height 25
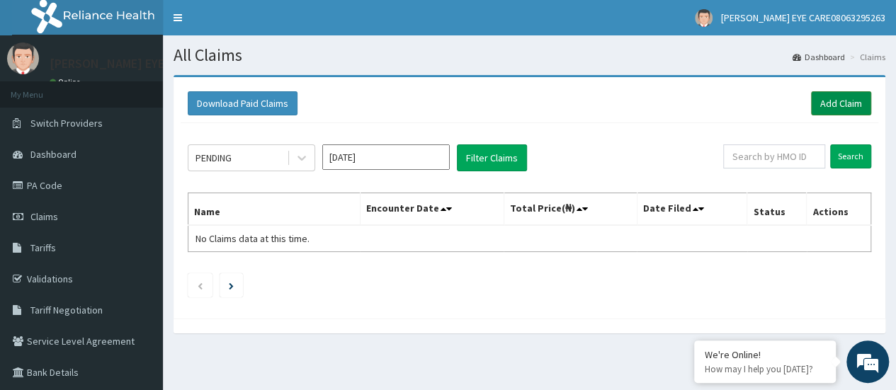
click at [845, 113] on link "Add Claim" at bounding box center [841, 103] width 60 height 24
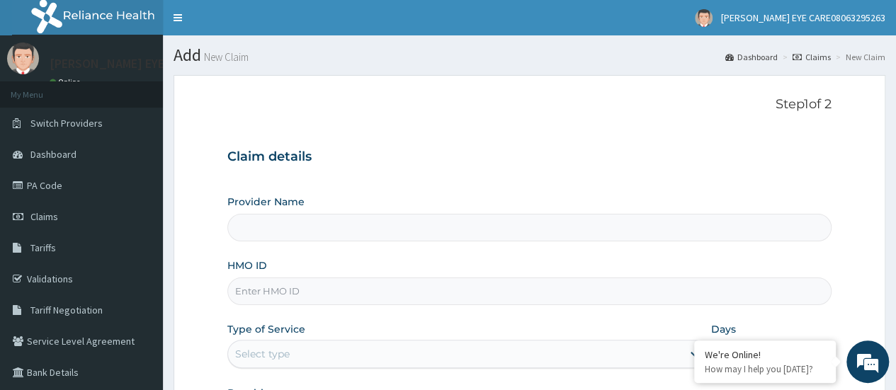
type input "[PERSON_NAME] EYE CARE"
click at [297, 280] on input "HMO ID" at bounding box center [529, 292] width 604 height 28
click at [261, 287] on input "HMO ID" at bounding box center [529, 292] width 604 height 28
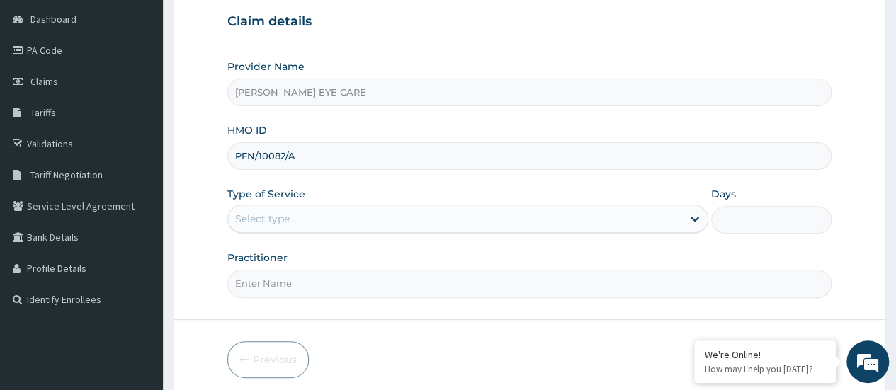
scroll to position [139, 0]
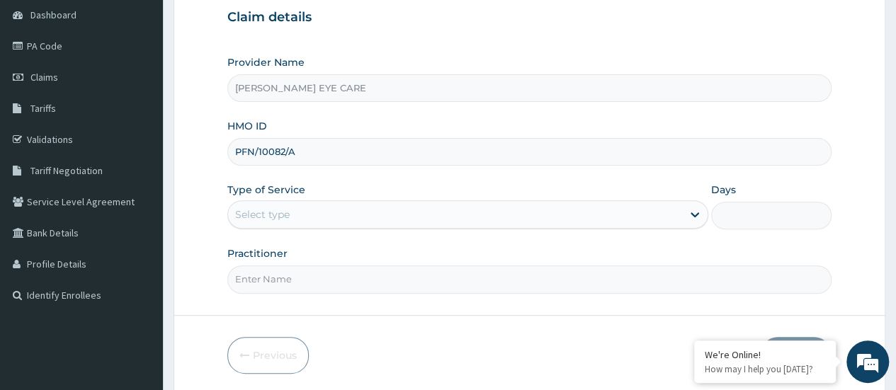
type input "PFN/10082/A"
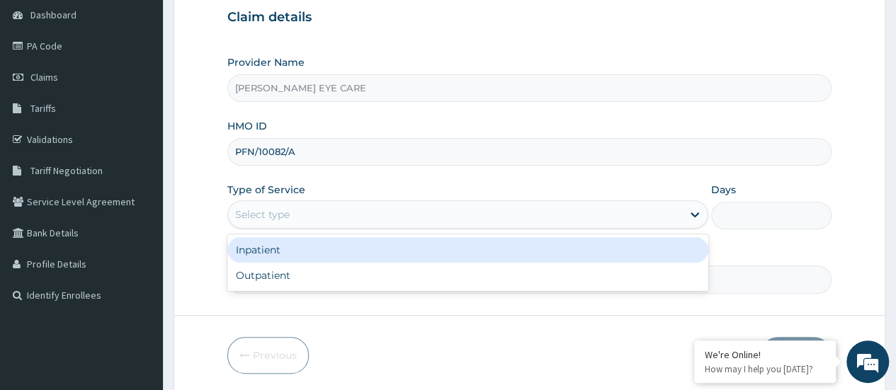
click at [406, 273] on div "Outpatient" at bounding box center [467, 275] width 481 height 25
type input "1"
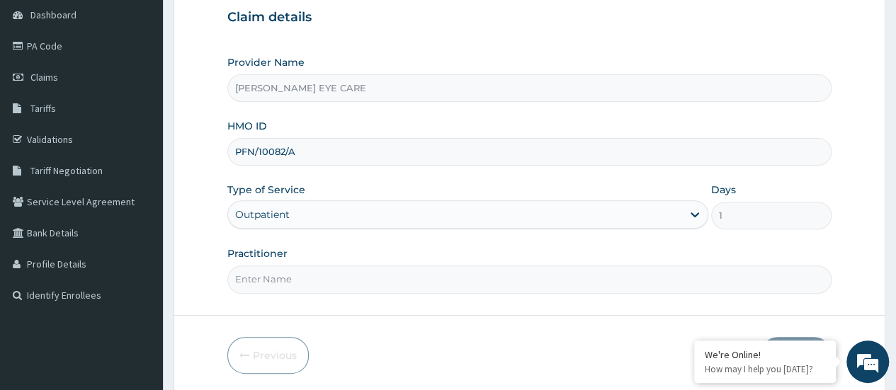
click at [410, 275] on input "Practitioner" at bounding box center [529, 279] width 604 height 28
type input "[PERSON_NAME]"
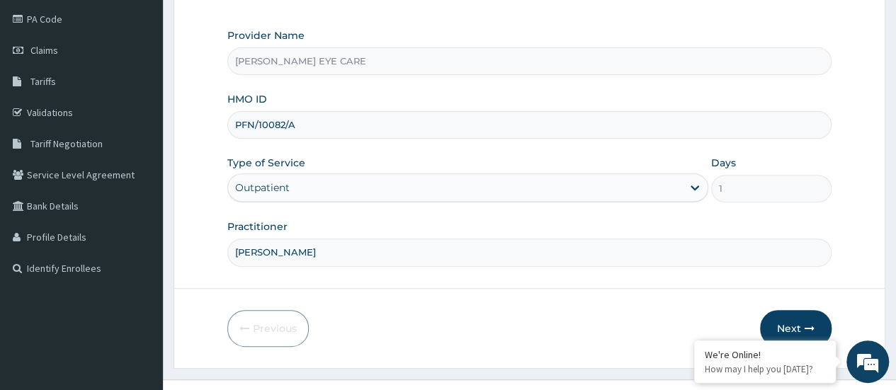
scroll to position [188, 0]
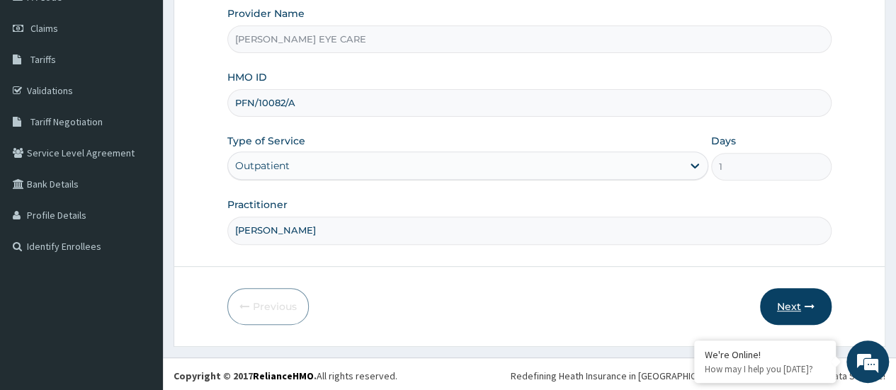
click at [816, 300] on button "Next" at bounding box center [796, 306] width 72 height 37
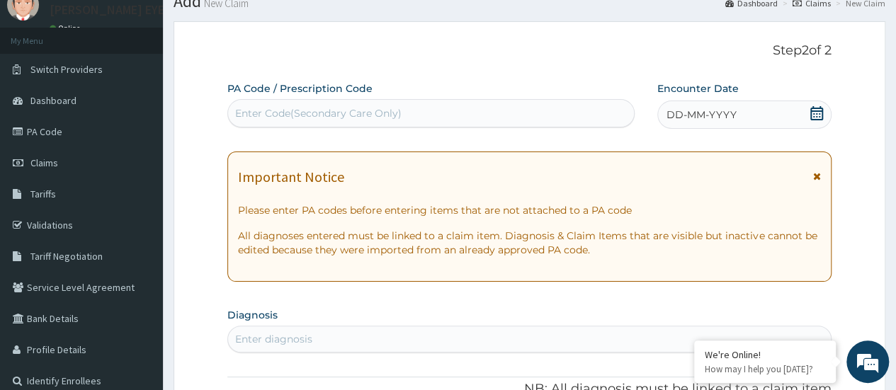
scroll to position [52, 0]
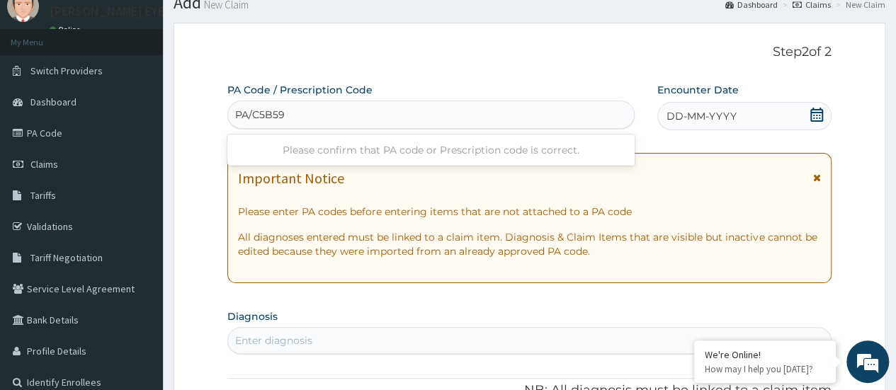
type input "PA/C5B596"
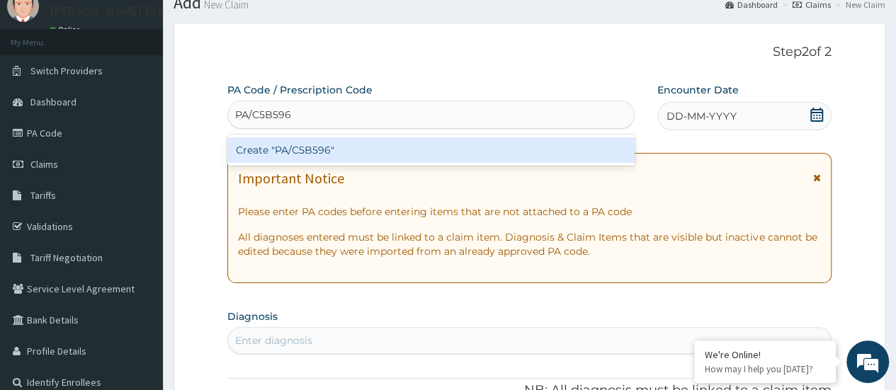
click at [535, 140] on div "Create "PA/C5B596"" at bounding box center [430, 149] width 406 height 25
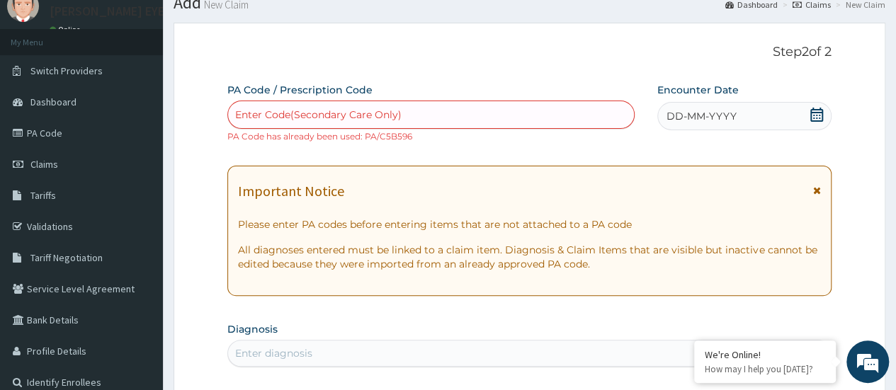
click at [322, 113] on div "Enter Code(Secondary Care Only)" at bounding box center [318, 115] width 166 height 14
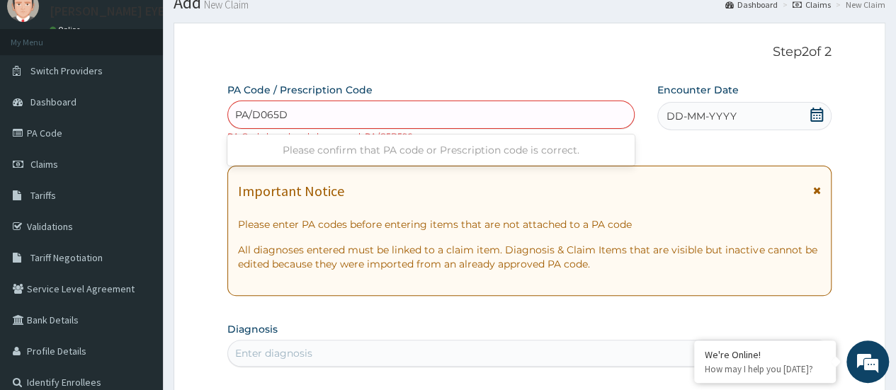
type input "PA/D065D5"
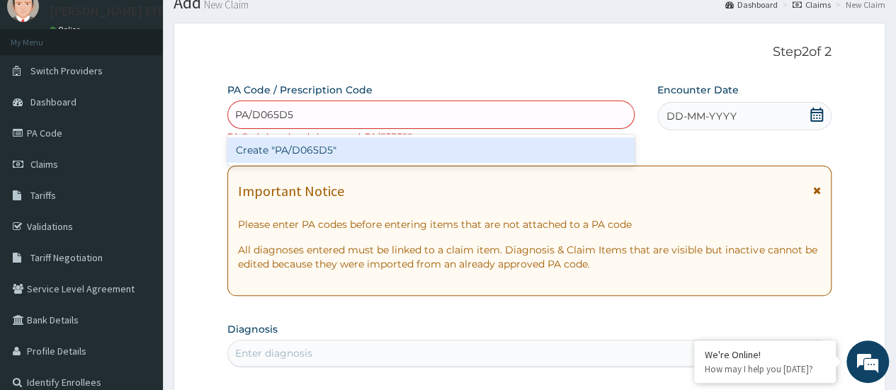
click at [566, 147] on div "Create "PA/D065D5"" at bounding box center [430, 149] width 406 height 25
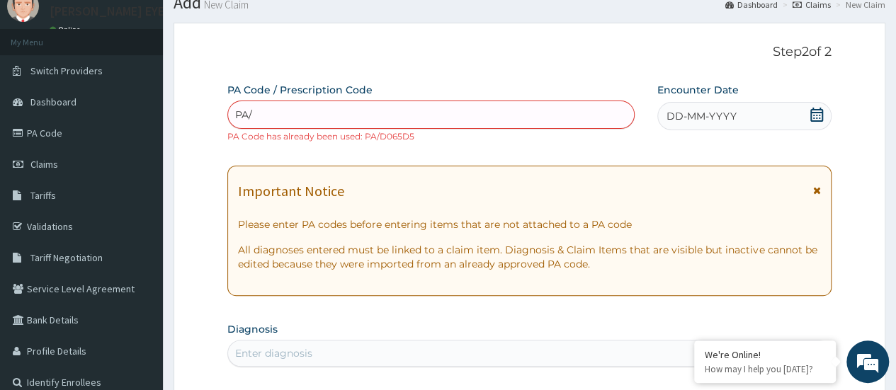
type input "PA/"
paste input "PA/04CA2F"
type input "PA/04CA2F"
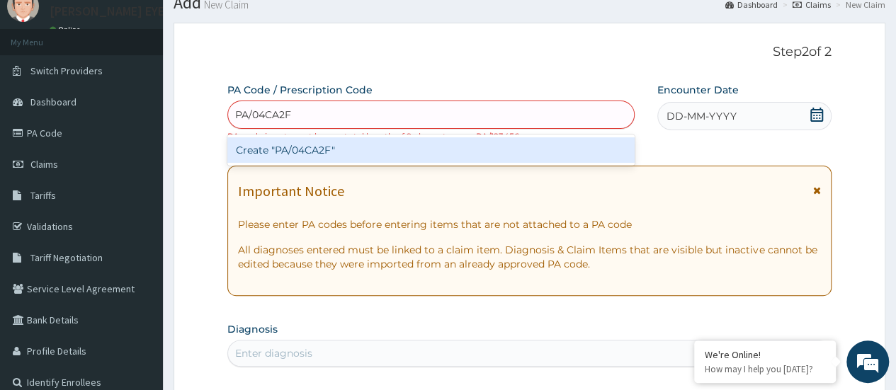
click at [556, 140] on div "Create "PA/04CA2F"" at bounding box center [430, 149] width 406 height 25
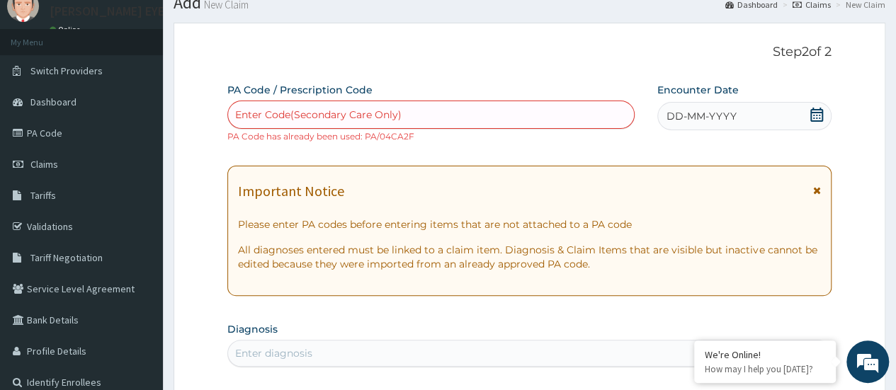
click at [396, 120] on div "Enter Code(Secondary Care Only)" at bounding box center [318, 115] width 166 height 14
click at [360, 108] on div "Enter Code(Secondary Care Only)" at bounding box center [318, 115] width 166 height 14
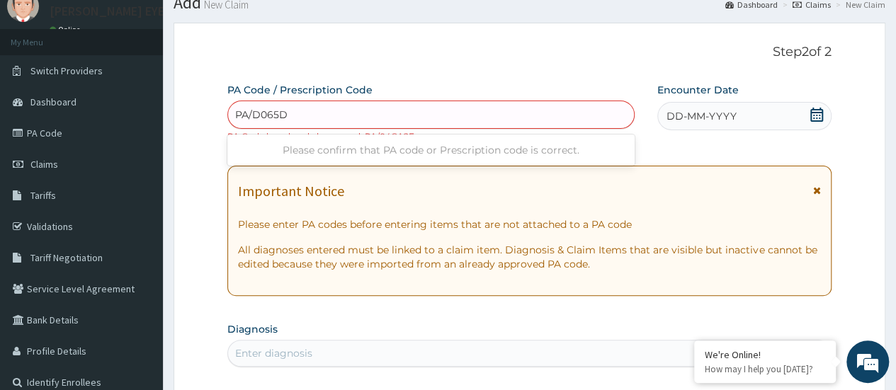
type input "PA/D065D5"
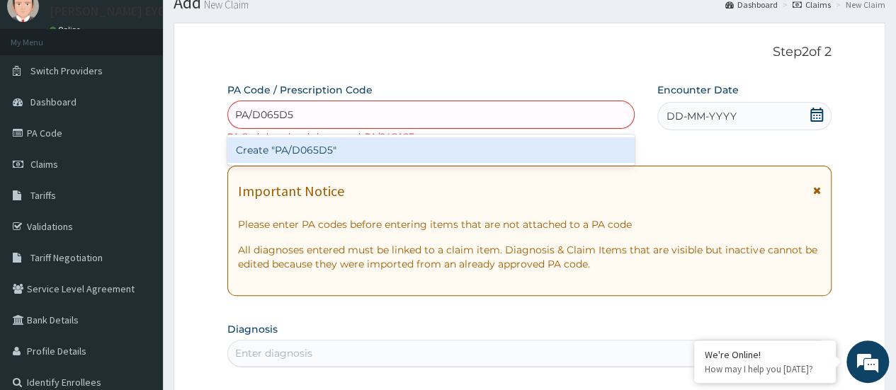
click at [382, 148] on div "Create "PA/D065D5"" at bounding box center [430, 149] width 406 height 25
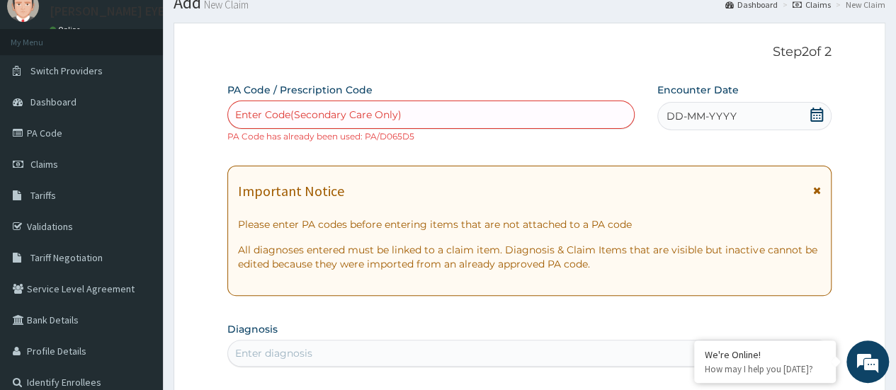
click at [378, 114] on div "Enter Code(Secondary Care Only)" at bounding box center [318, 115] width 166 height 14
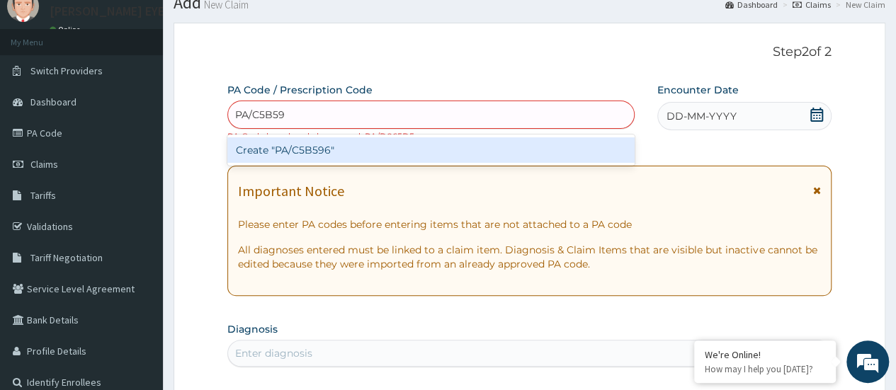
type input "PA/C5B596"
click at [418, 147] on div "Create "PA/C5B596"" at bounding box center [430, 149] width 406 height 25
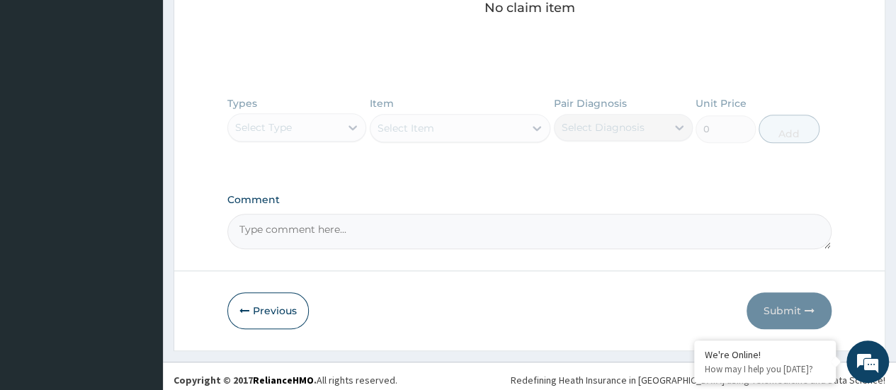
scroll to position [636, 0]
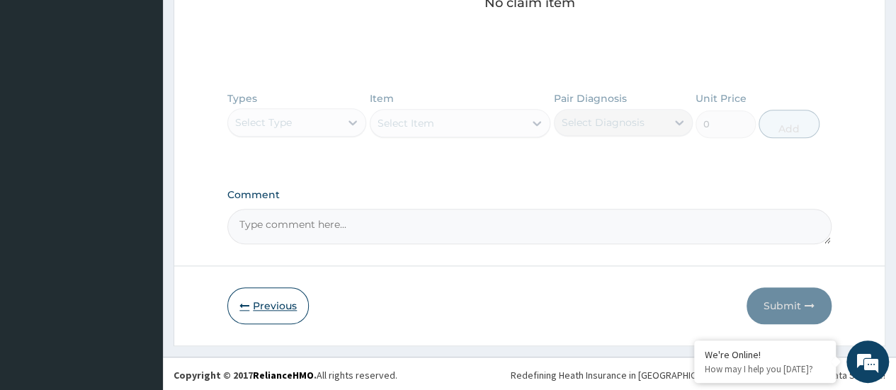
click at [280, 298] on button "Previous" at bounding box center [267, 305] width 81 height 37
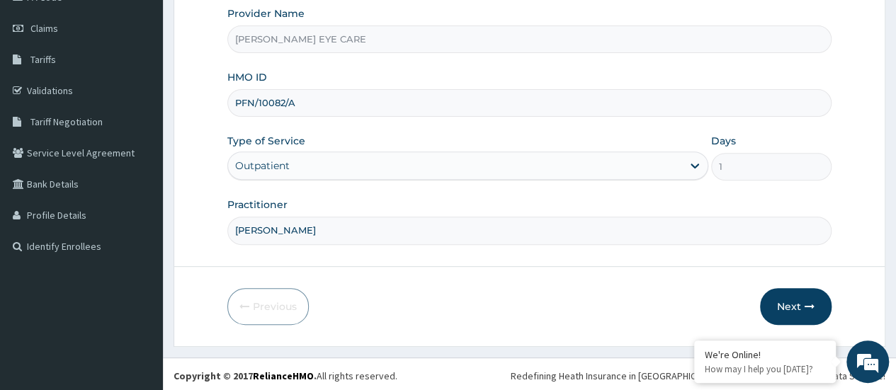
click at [303, 101] on input "PFN/10082/A" at bounding box center [529, 103] width 604 height 28
type input "PFN/10082/D"
click at [784, 304] on button "Next" at bounding box center [796, 306] width 72 height 37
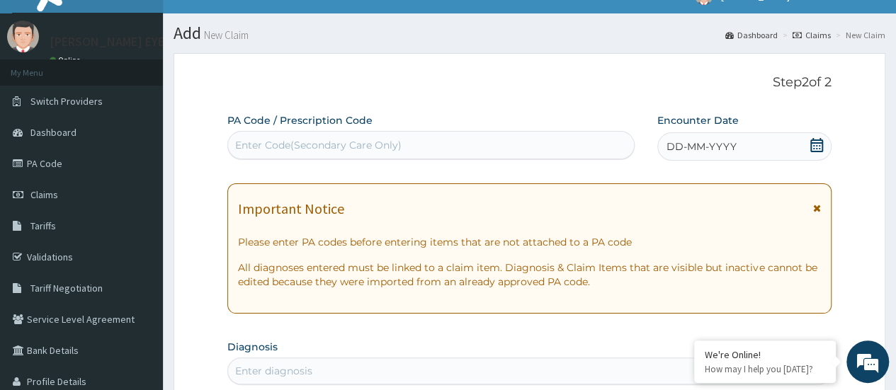
scroll to position [0, 0]
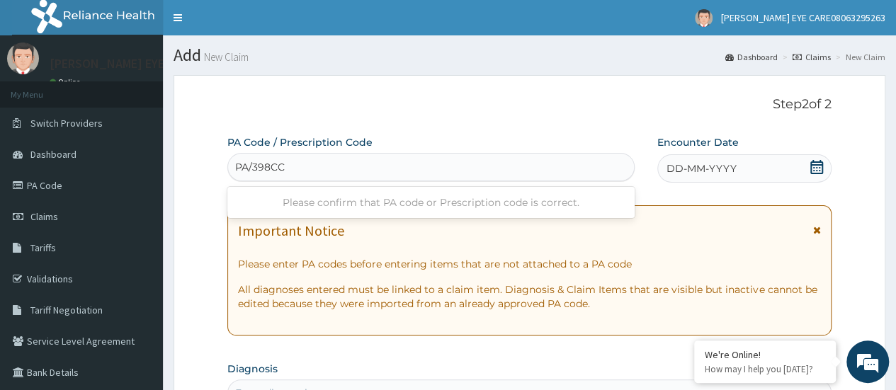
type input "PA/398CC4"
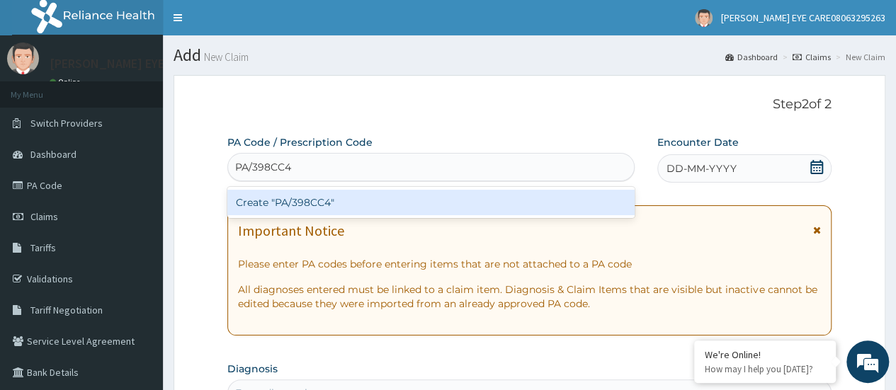
click at [520, 215] on div "Create "PA/398CC4"" at bounding box center [430, 202] width 406 height 25
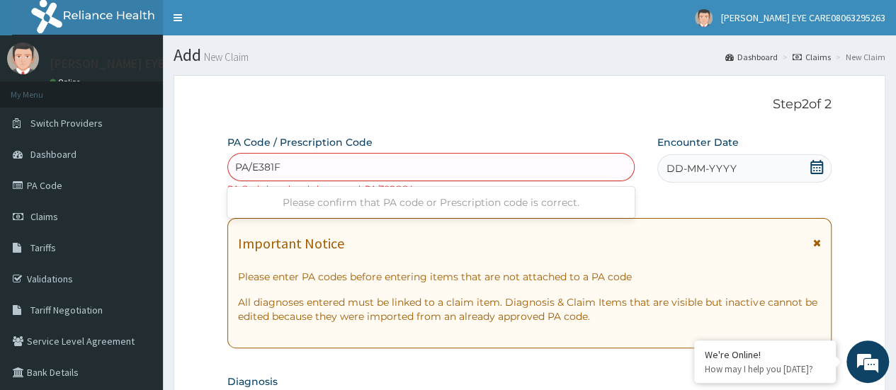
type input "PA/E381FA"
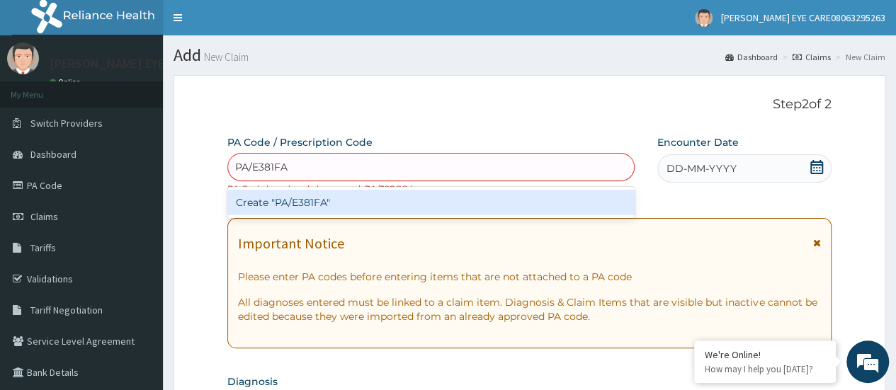
click at [498, 207] on div "Create "PA/E381FA"" at bounding box center [430, 202] width 406 height 25
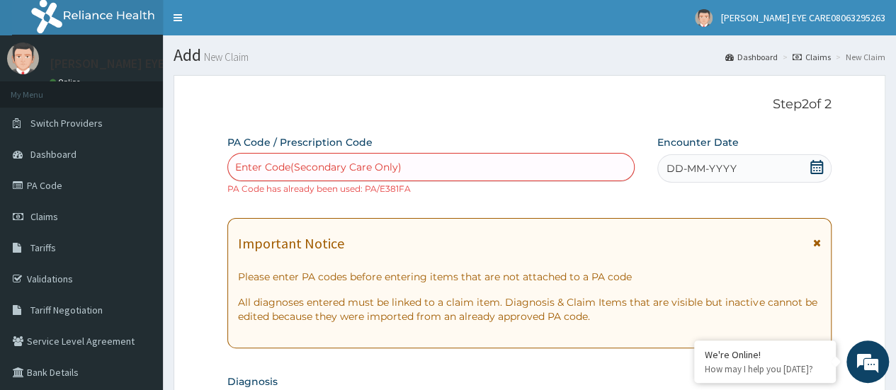
click at [346, 162] on div "Enter Code(Secondary Care Only)" at bounding box center [318, 167] width 166 height 14
click at [341, 166] on div "Enter Code(Secondary Care Only)" at bounding box center [318, 167] width 166 height 14
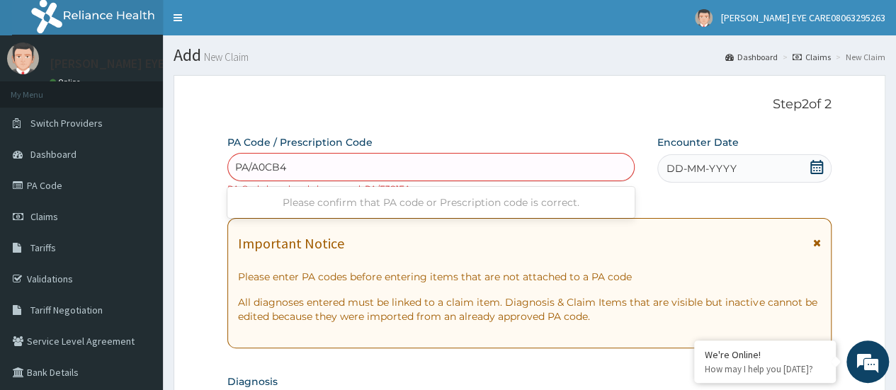
type input "PA/A0CB43"
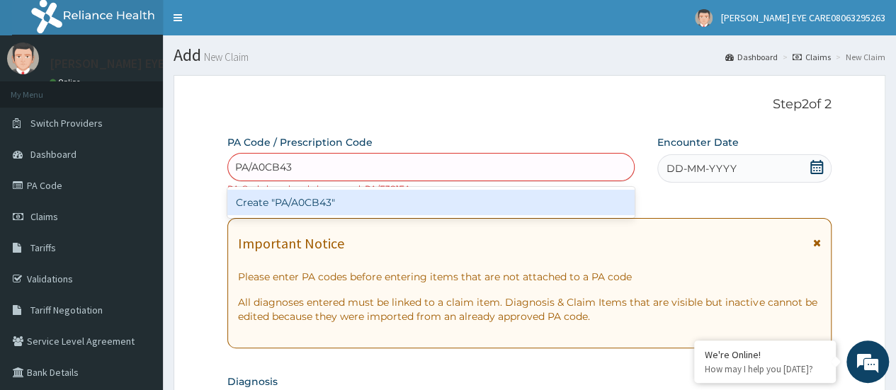
click at [530, 206] on div "Create "PA/A0CB43"" at bounding box center [430, 202] width 406 height 25
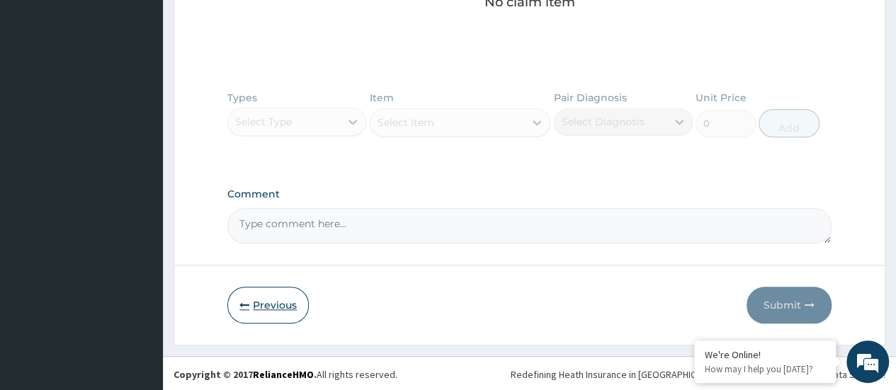
click at [279, 300] on button "Previous" at bounding box center [267, 305] width 81 height 37
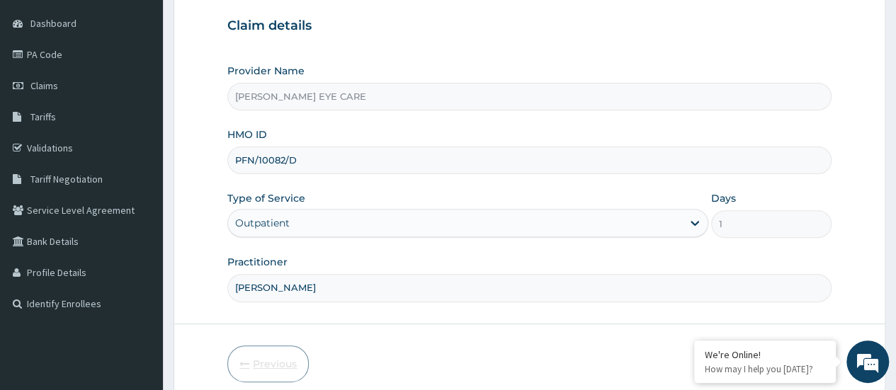
scroll to position [85, 0]
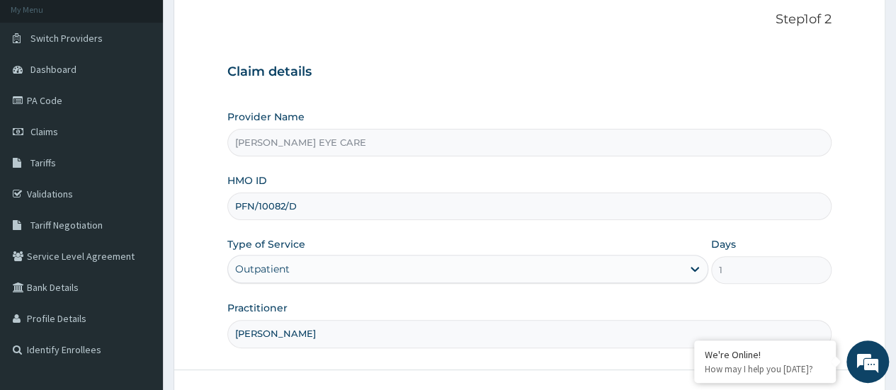
click at [397, 207] on input "PFN/10082/D" at bounding box center [529, 207] width 604 height 28
type input "P"
type input "YAC/10023/A"
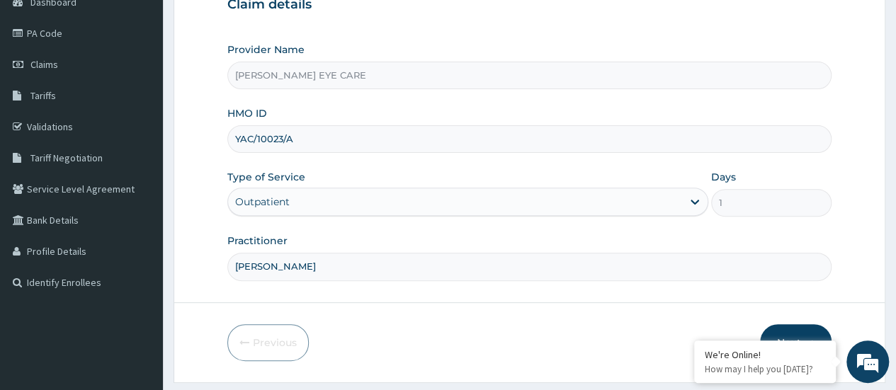
scroll to position [188, 0]
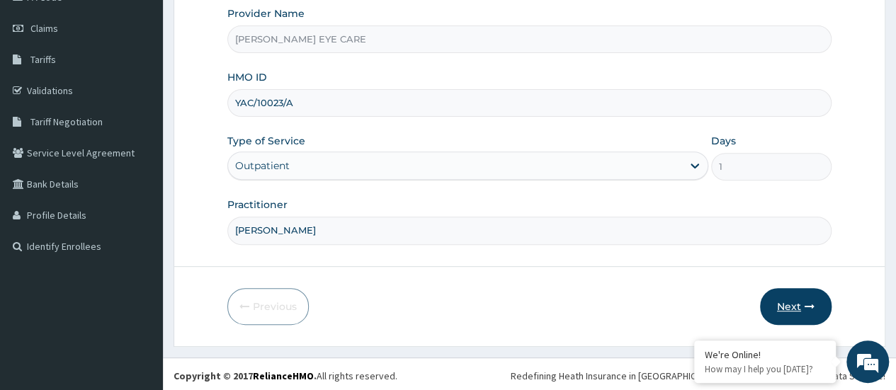
click at [810, 306] on icon "button" at bounding box center [809, 307] width 10 height 10
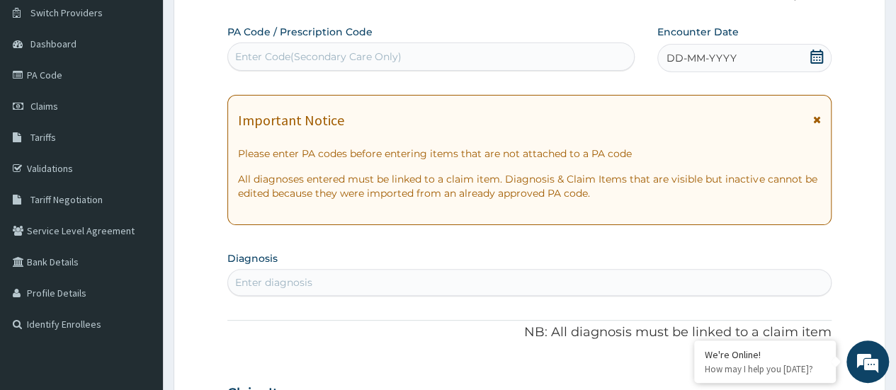
scroll to position [0, 0]
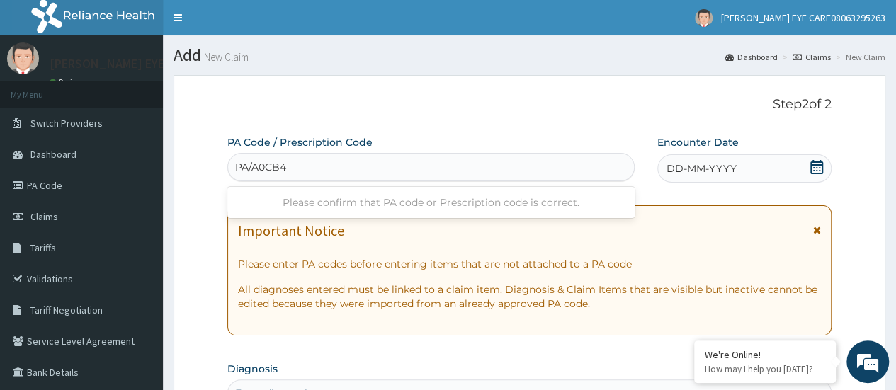
type input "PA/A0CB43"
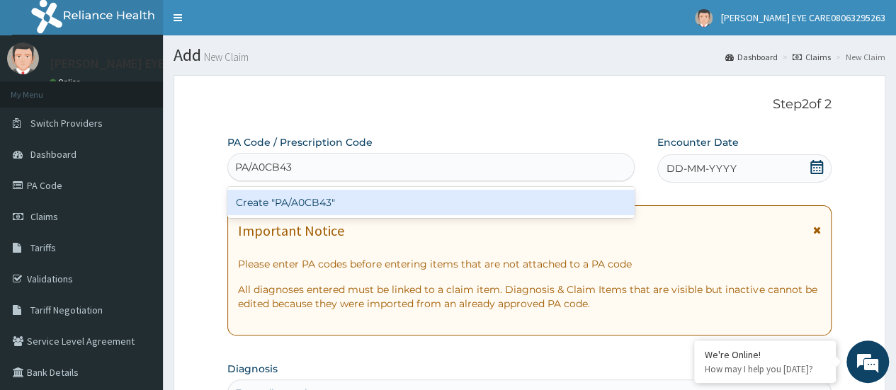
click at [521, 205] on div "Create "PA/A0CB43"" at bounding box center [430, 202] width 406 height 25
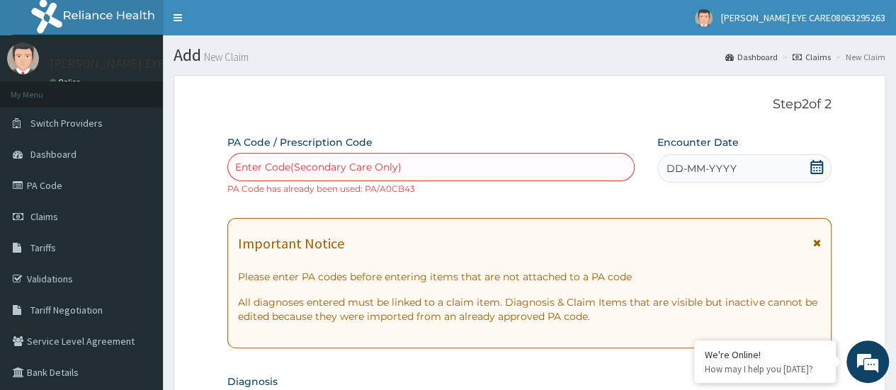
click at [319, 165] on div "Enter Code(Secondary Care Only)" at bounding box center [318, 167] width 166 height 14
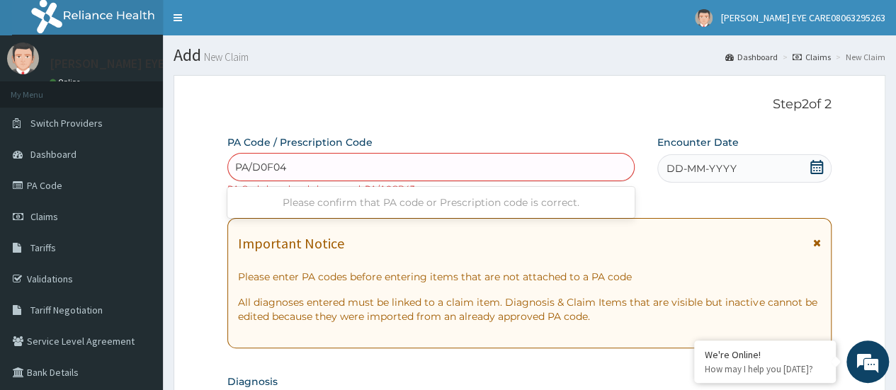
type input "PA/D0F043"
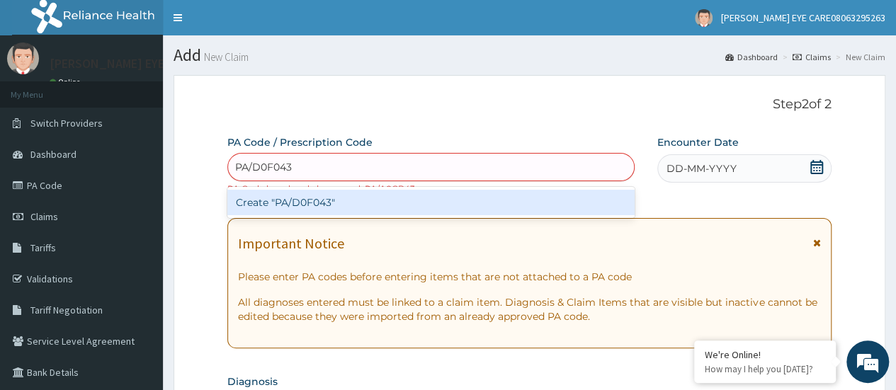
click at [378, 200] on div "Create "PA/D0F043"" at bounding box center [430, 202] width 406 height 25
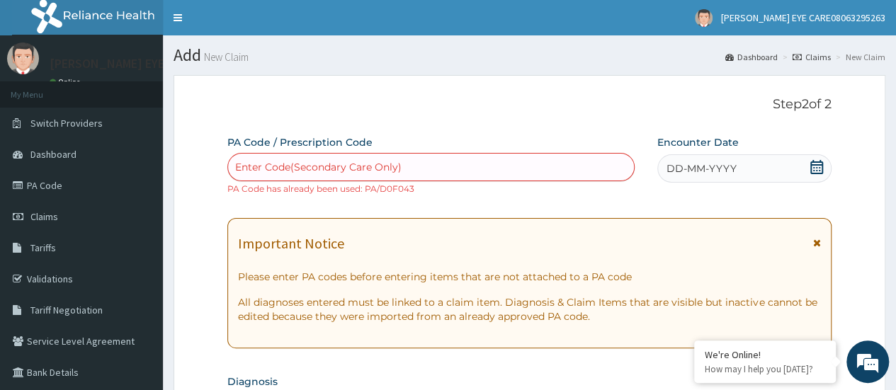
click at [364, 161] on div "Enter Code(Secondary Care Only)" at bounding box center [318, 167] width 166 height 14
